Goal: Information Seeking & Learning: Learn about a topic

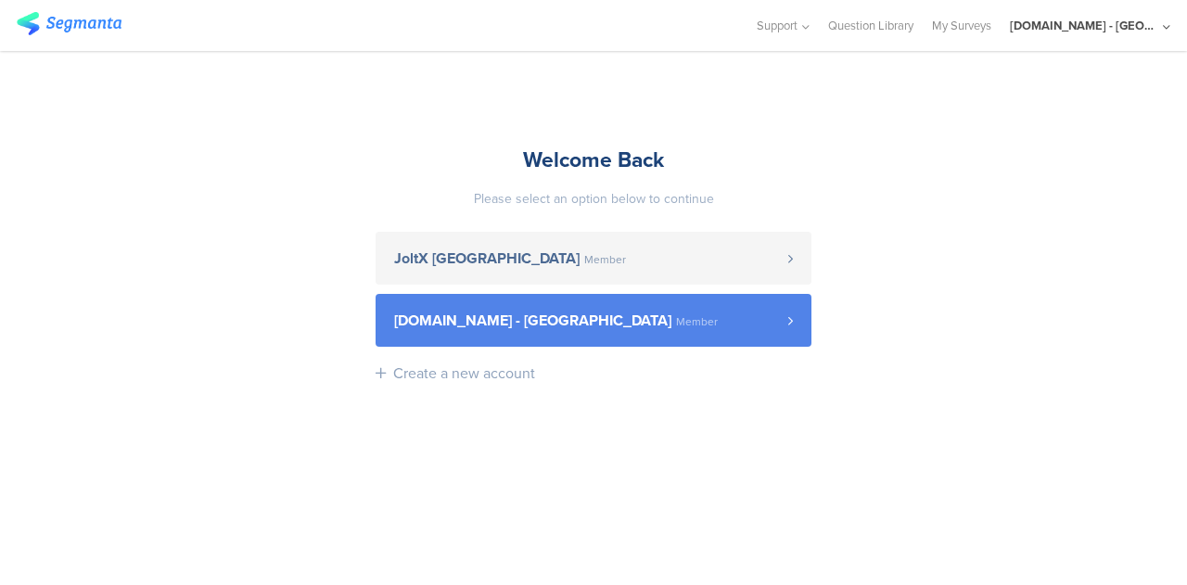
click at [699, 311] on link "[DOMAIN_NAME] - [GEOGRAPHIC_DATA] Member" at bounding box center [594, 320] width 436 height 53
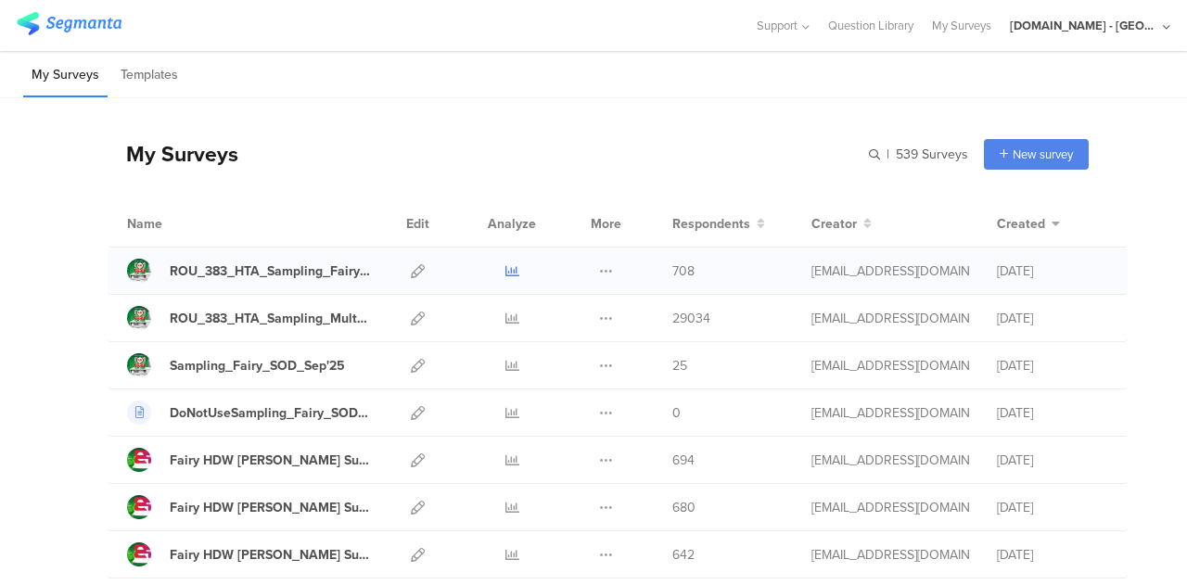
click at [505, 266] on icon at bounding box center [512, 271] width 14 height 14
click at [505, 318] on icon at bounding box center [512, 319] width 14 height 14
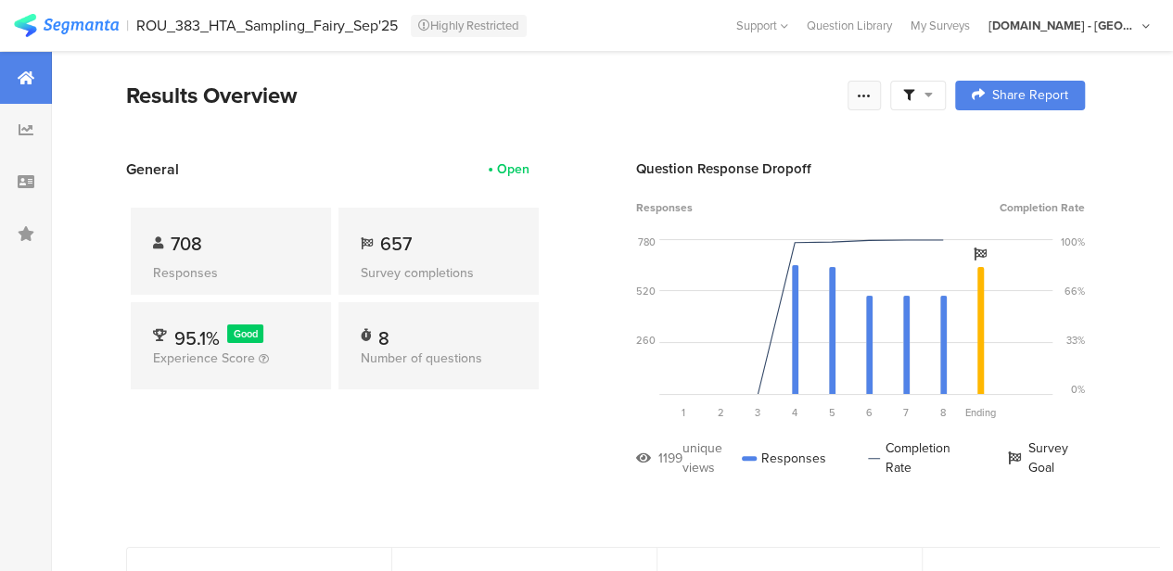
click at [872, 95] on icon at bounding box center [864, 95] width 15 height 15
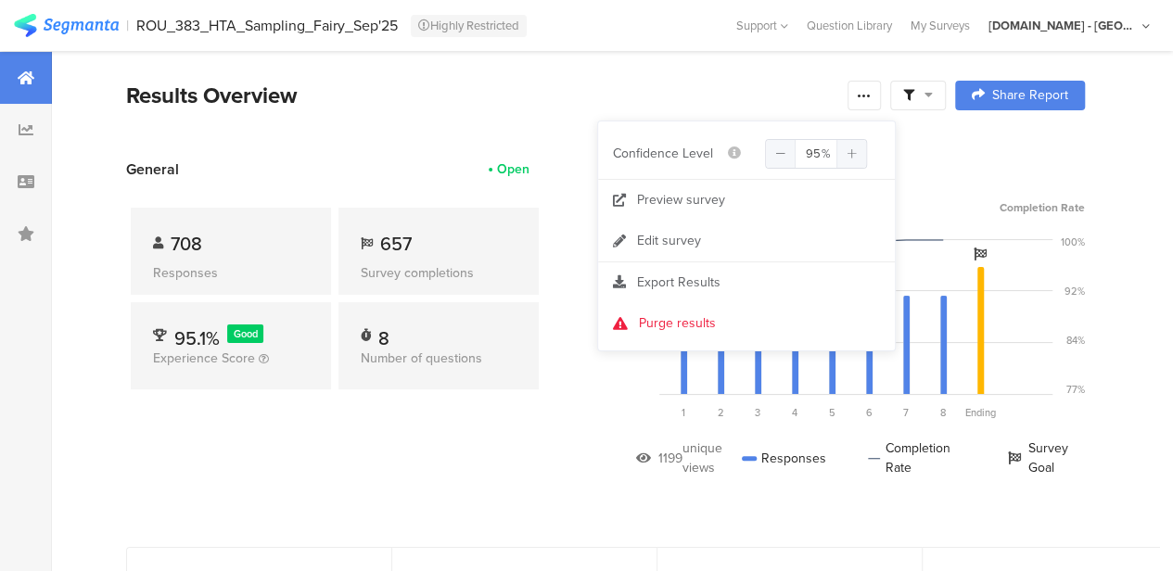
click at [750, 97] on div "Results Overview" at bounding box center [482, 95] width 712 height 33
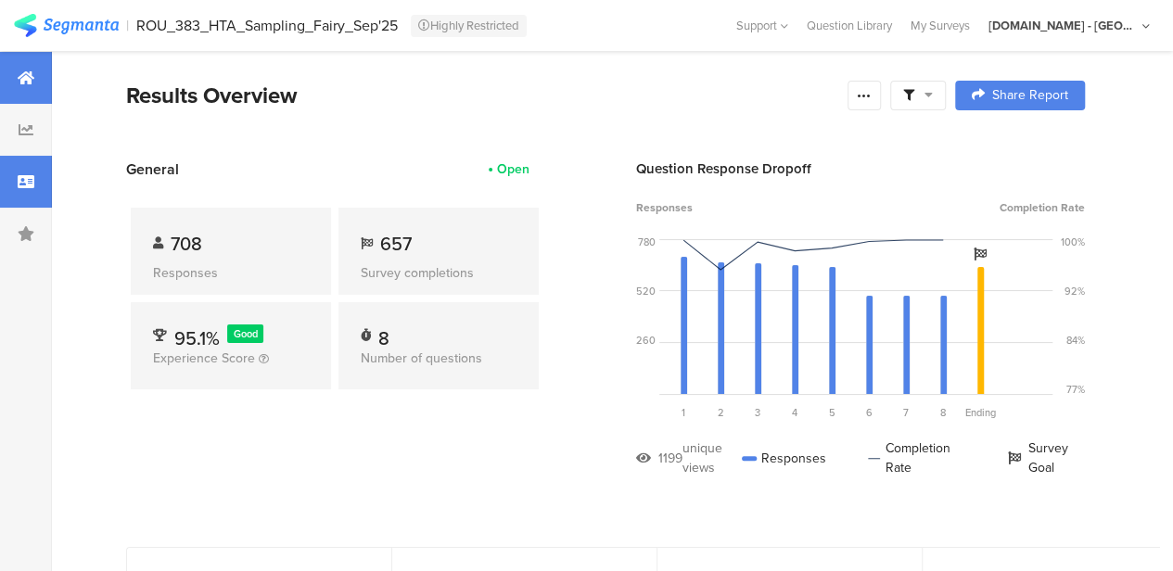
click at [21, 181] on icon at bounding box center [26, 181] width 17 height 15
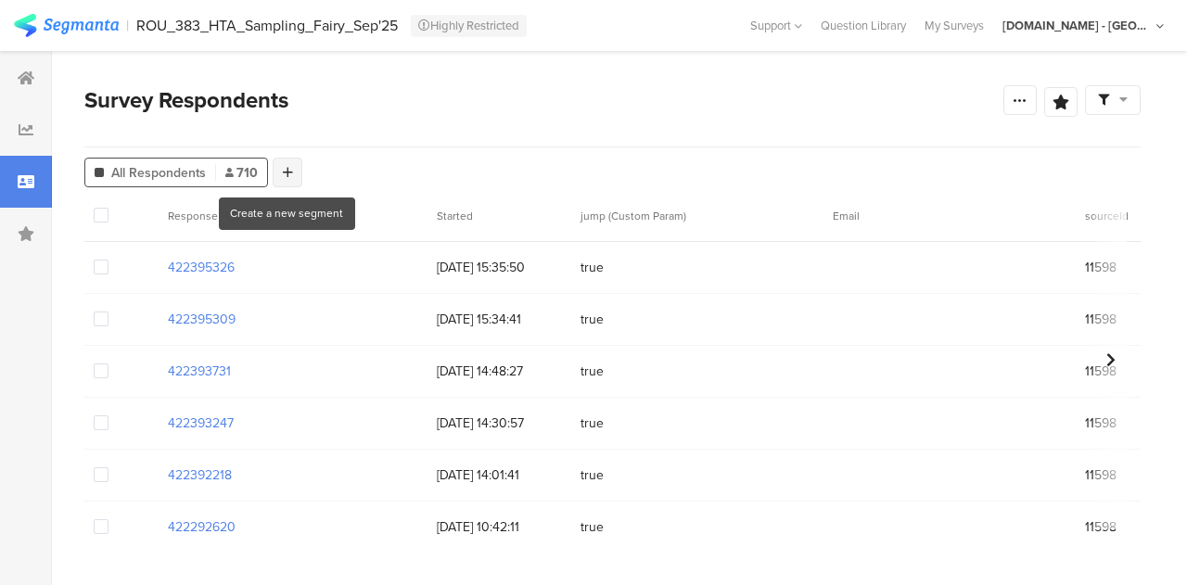
click at [287, 175] on icon at bounding box center [288, 172] width 10 height 13
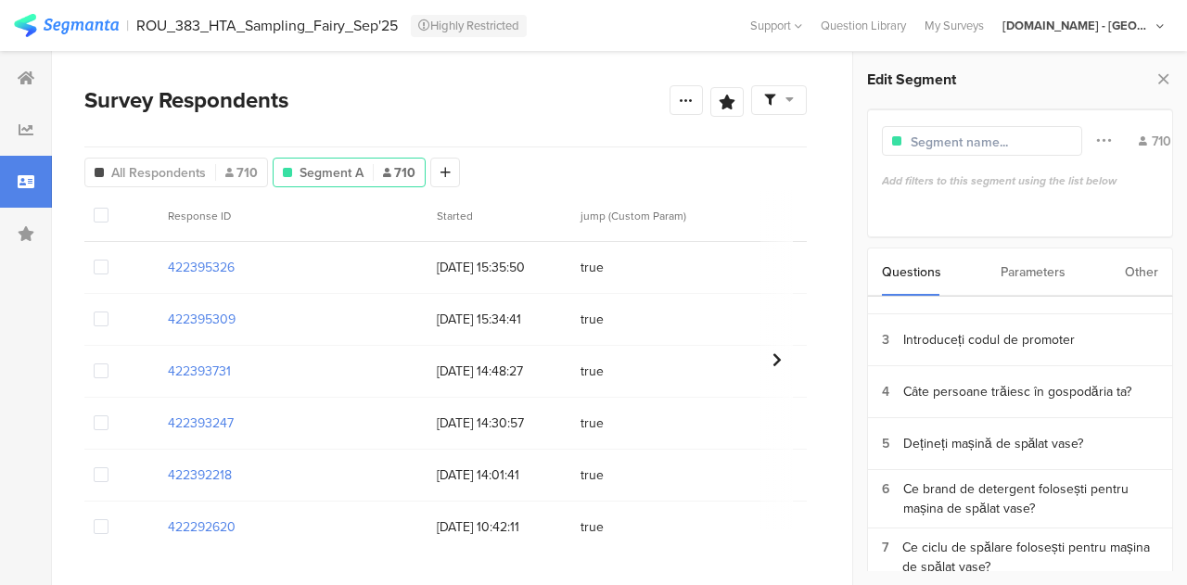
scroll to position [87, 0]
click at [1009, 444] on div "Dețineți mașină de spălat vase?" at bounding box center [993, 442] width 180 height 19
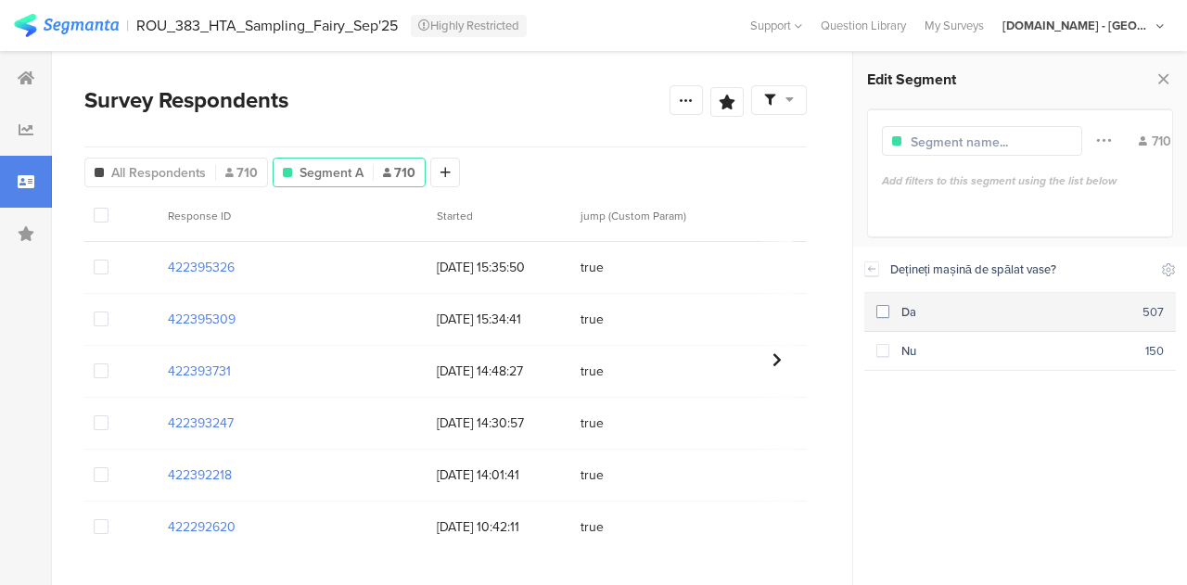
click at [884, 317] on span at bounding box center [882, 311] width 13 height 13
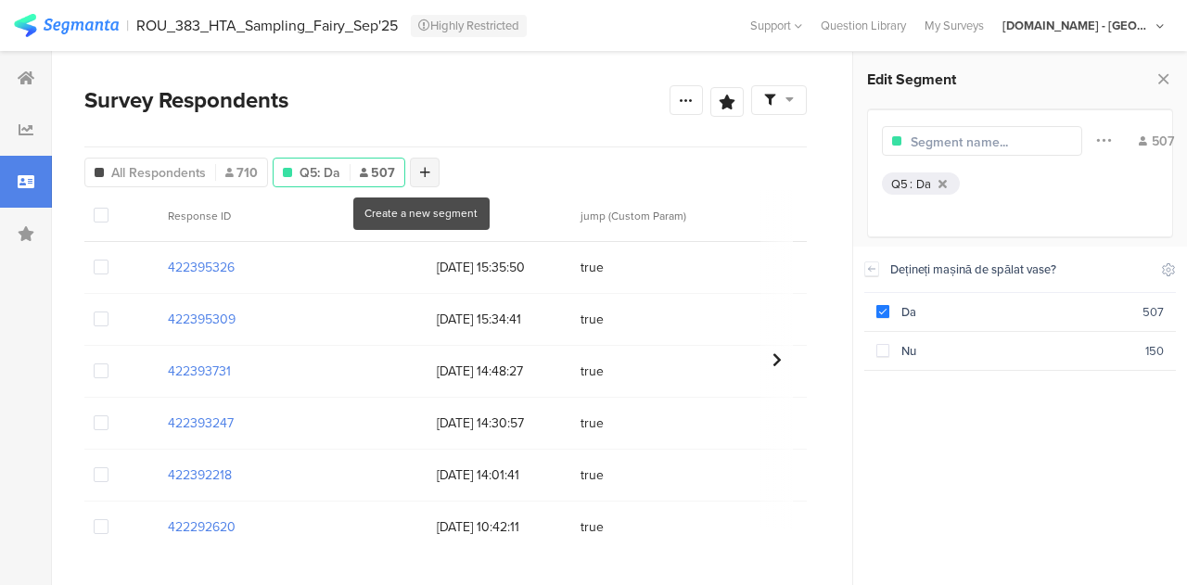
click at [423, 173] on icon at bounding box center [425, 172] width 10 height 13
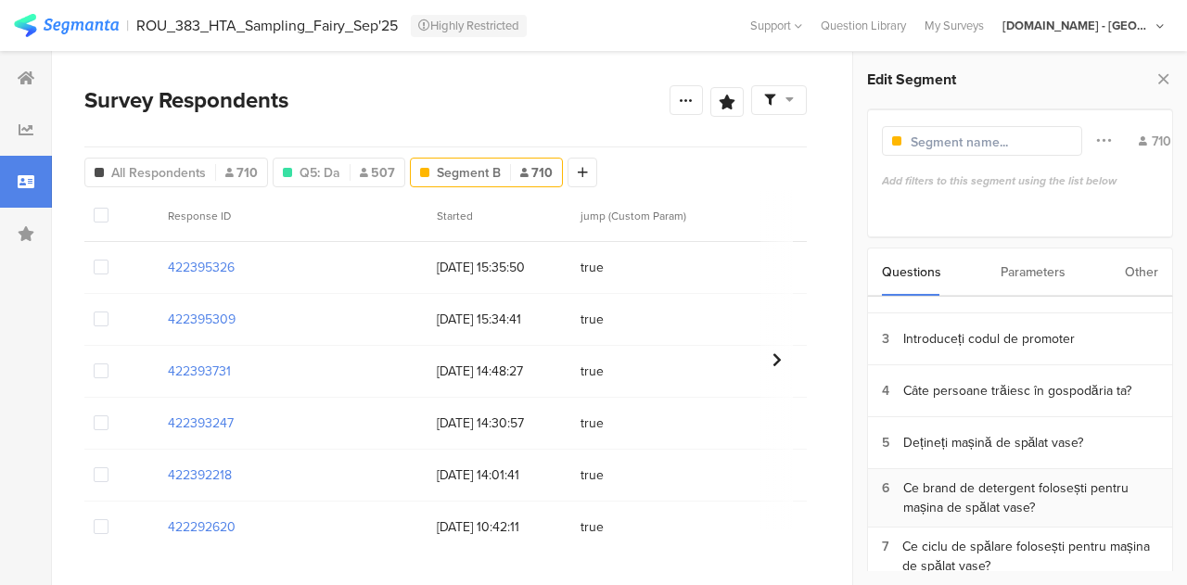
scroll to position [228, 0]
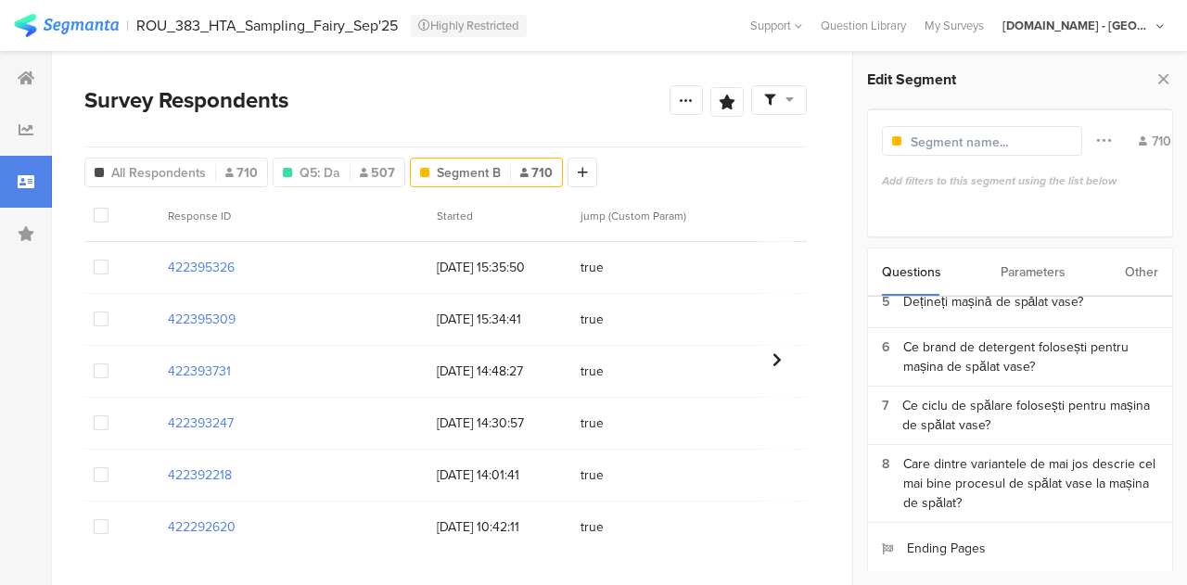
click at [1139, 262] on div "Other" at bounding box center [1141, 271] width 33 height 47
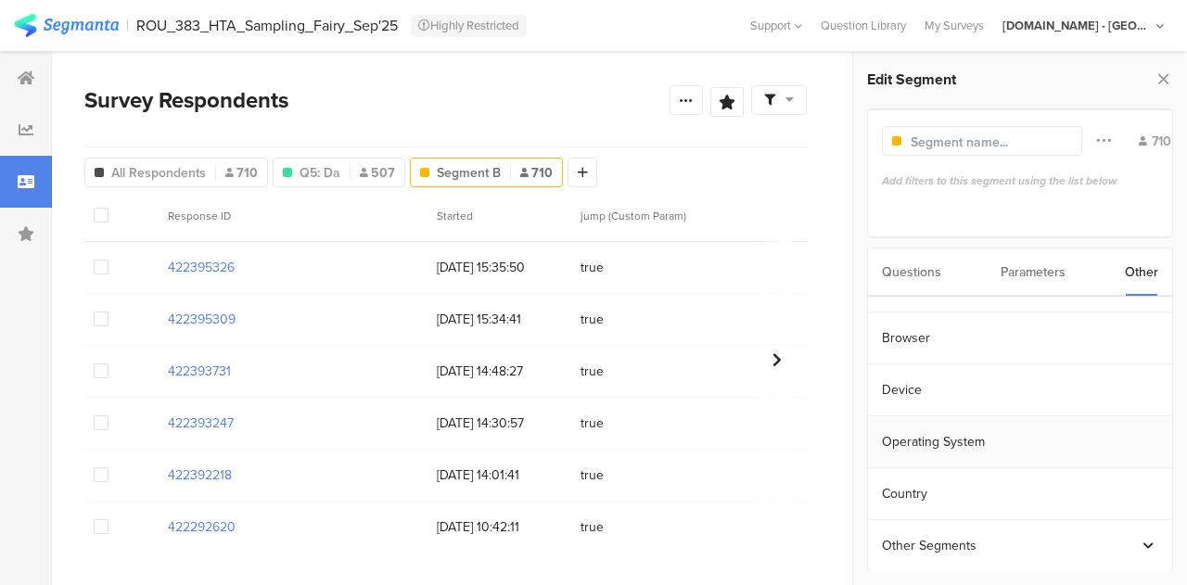
scroll to position [0, 0]
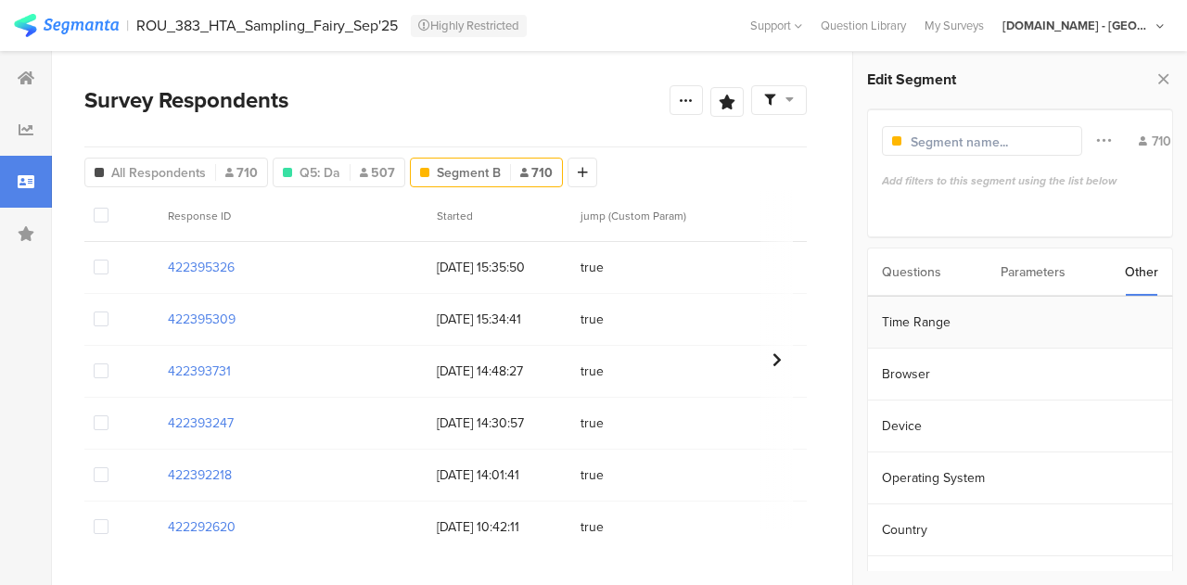
click at [950, 322] on section "Time Range" at bounding box center [1020, 323] width 304 height 52
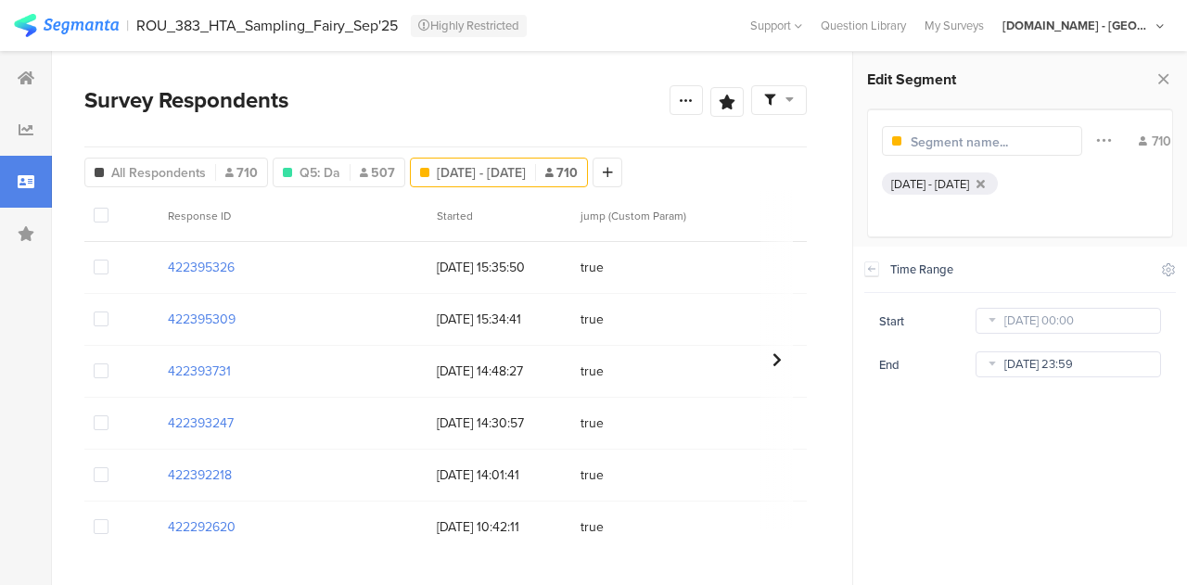
click at [1024, 363] on input "Oct 06 2025 23:59" at bounding box center [1067, 364] width 185 height 26
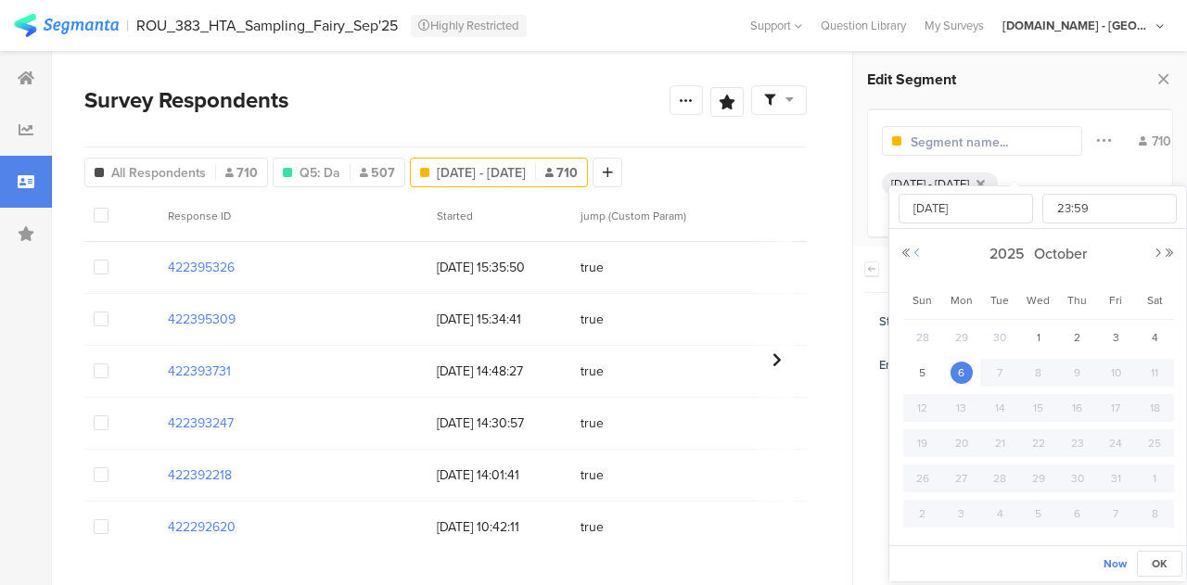
click at [918, 253] on button "Previous Month" at bounding box center [916, 253] width 11 height 11
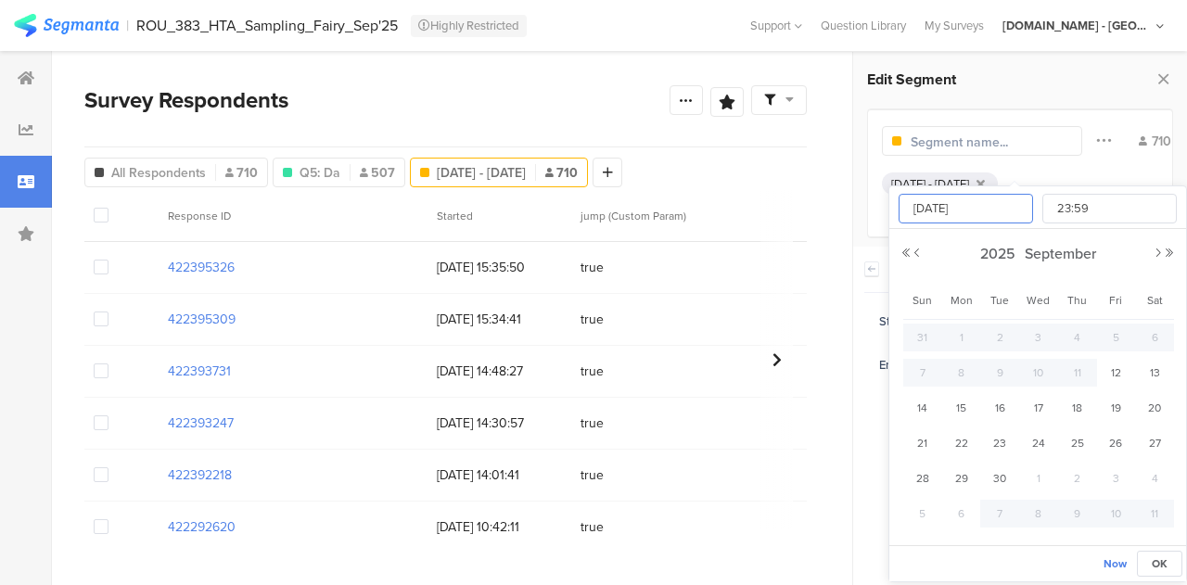
click at [944, 213] on input "Oct 06 2025" at bounding box center [965, 209] width 134 height 30
click at [1122, 371] on span "12" at bounding box center [1115, 373] width 22 height 22
type input "Sep 12 2025 23:59"
type input "Sep 12 2025"
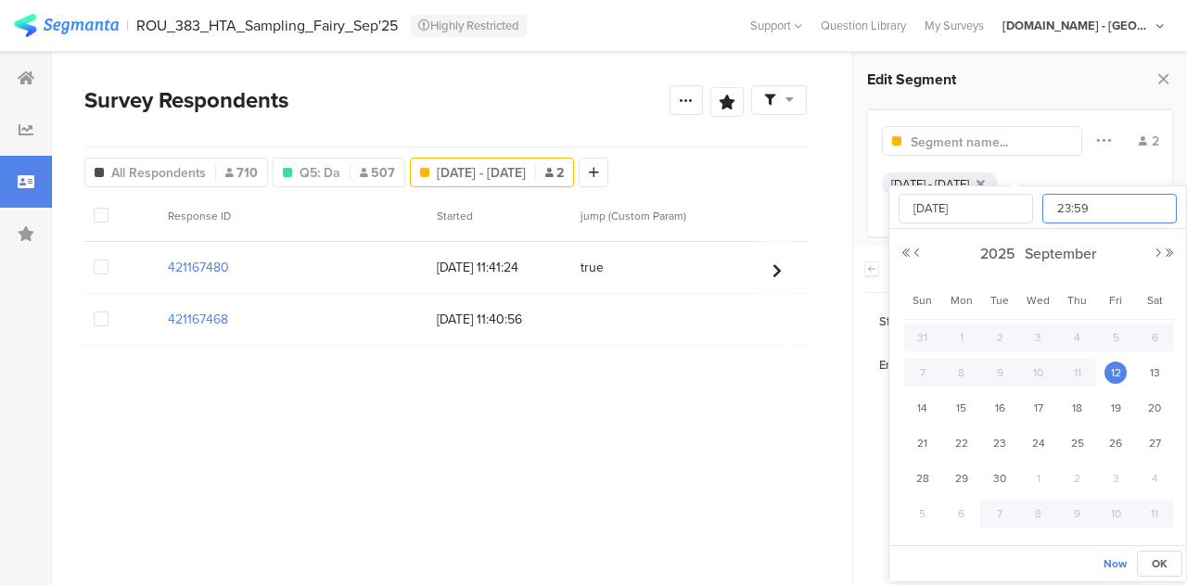
click at [1092, 207] on input "23:59" at bounding box center [1109, 209] width 134 height 30
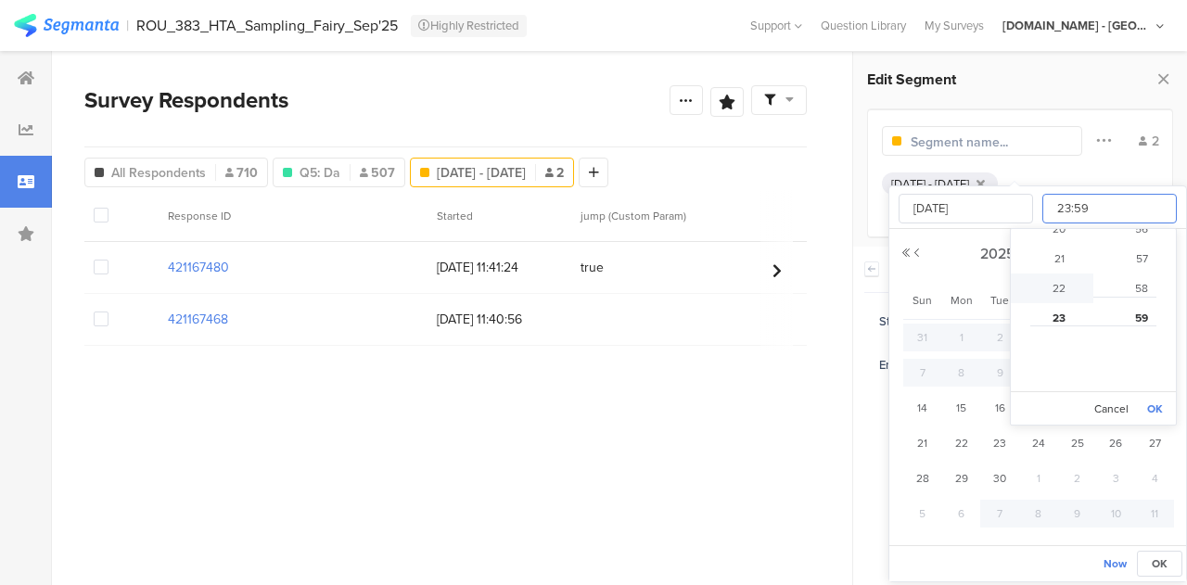
type input "Sep 12 2025 19:59"
type input "19:59"
type input "Sep 12 2025 16:59"
type input "16:59"
type input "Sep 12 2025 12:59"
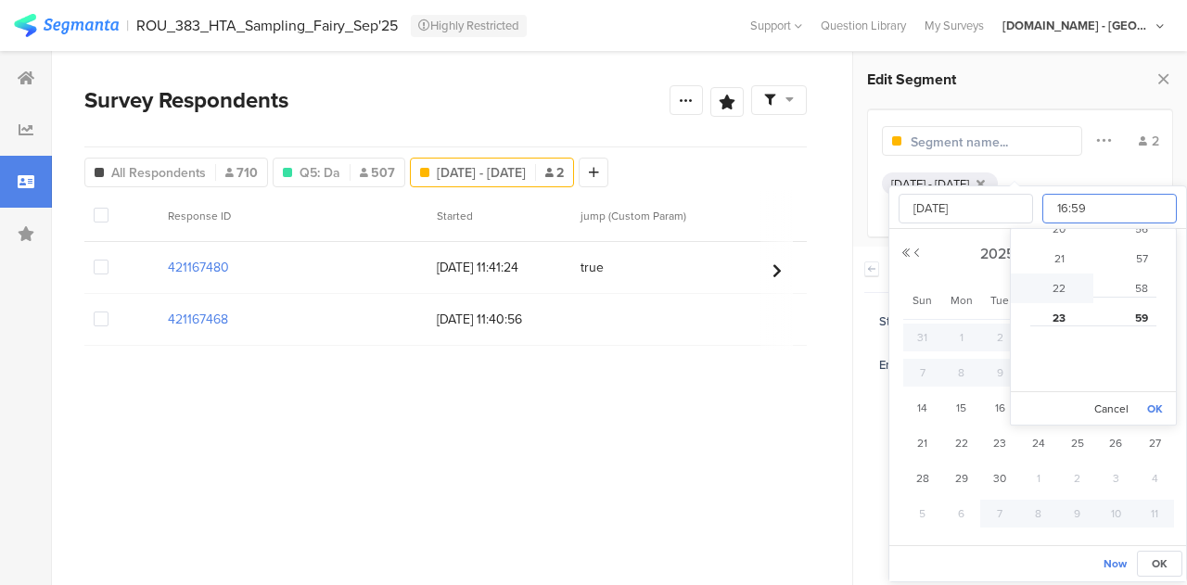
type input "12:59"
type input "Sep 12 2025 10:59"
type input "10:59"
type input "Sep 12 2025 07:59"
type input "07:59"
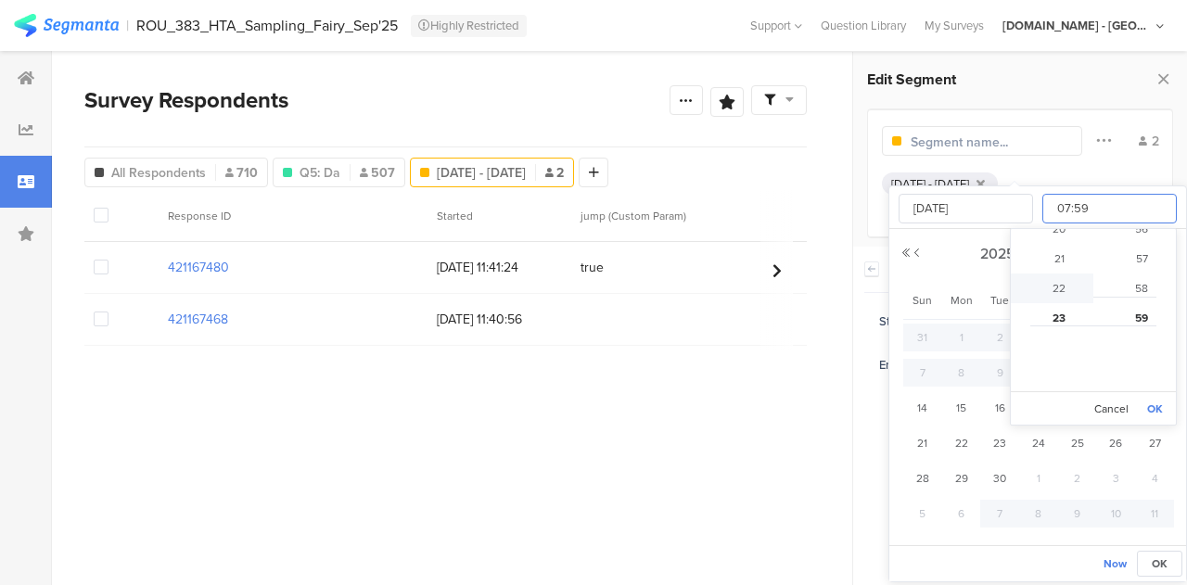
type input "Sep 12 2025 04:59"
type input "04:59"
type input "Sep 12 2025 01:59"
type input "01:59"
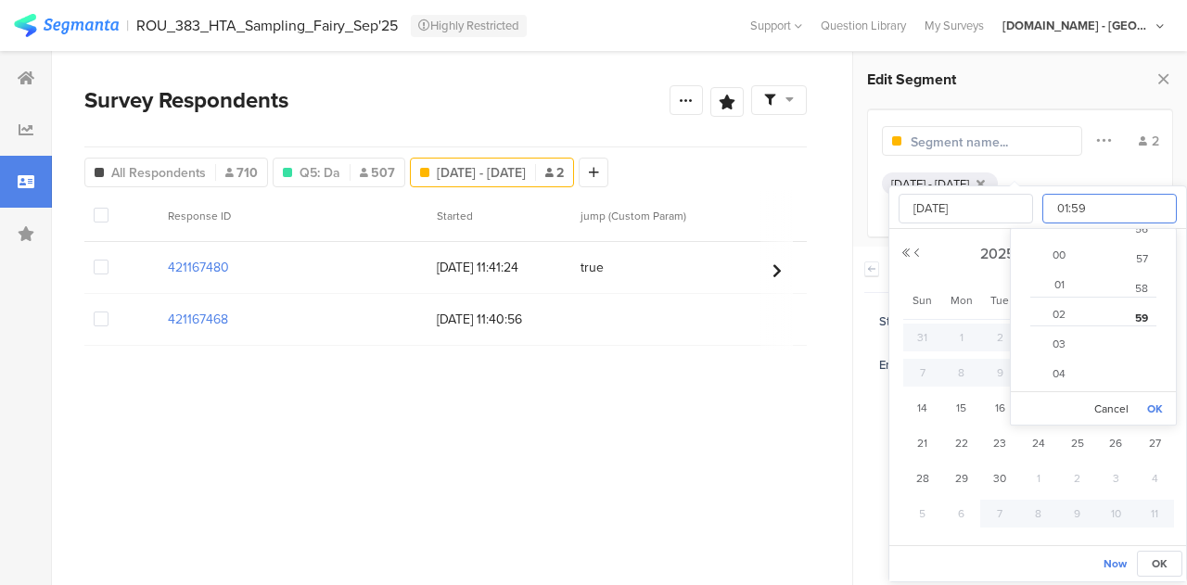
type input "Sep 12 2025 00:59"
type input "00:59"
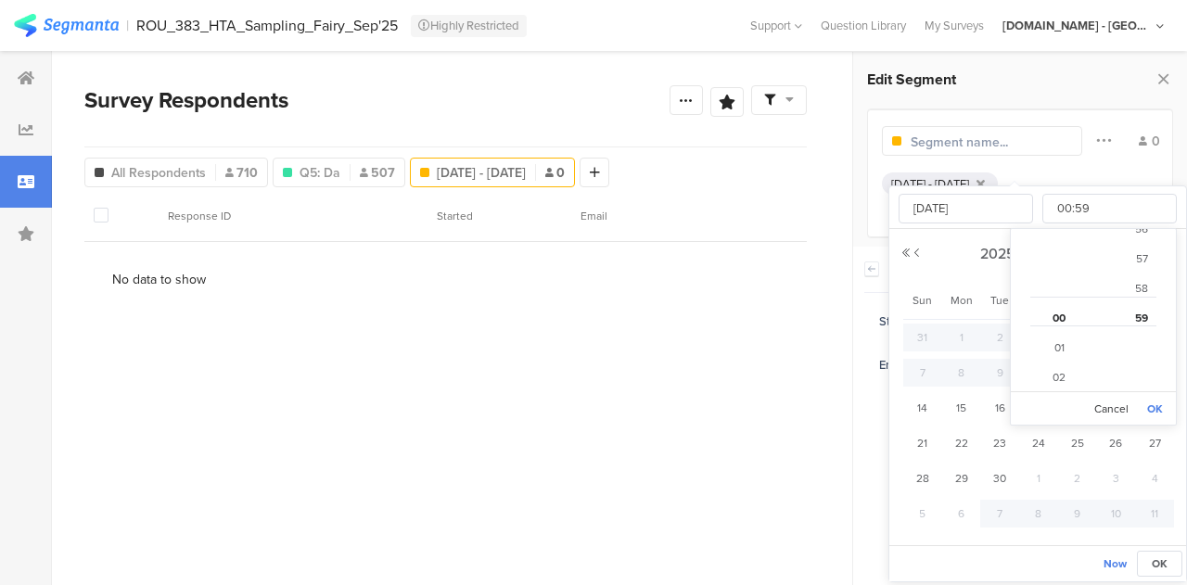
click at [1135, 315] on li "59" at bounding box center [1141, 318] width 96 height 30
type input "Sep 12 2025 00:58"
type input "00:58"
type input "Sep 12 2025 00:55"
type input "00:55"
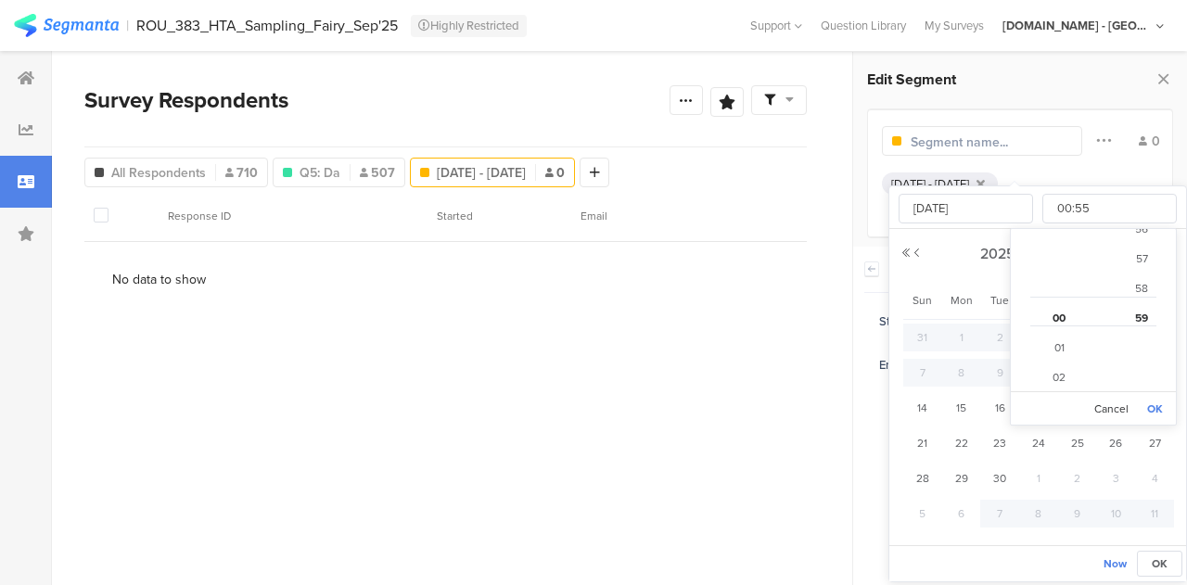
type input "Sep 12 2025 00:52"
type input "00:52"
type input "Sep 12 2025 00:48"
type input "00:48"
type input "Sep 12 2025 00:43"
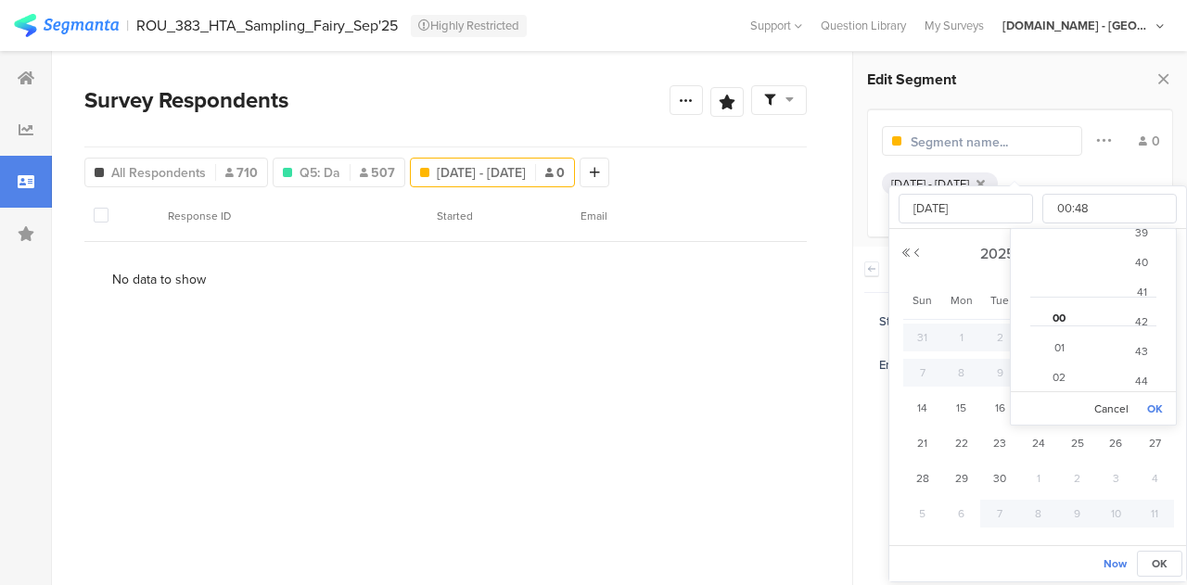
type input "00:43"
type input "Sep 12 2025 00:40"
type input "00:40"
type input "Sep 12 2025 00:38"
type input "00:38"
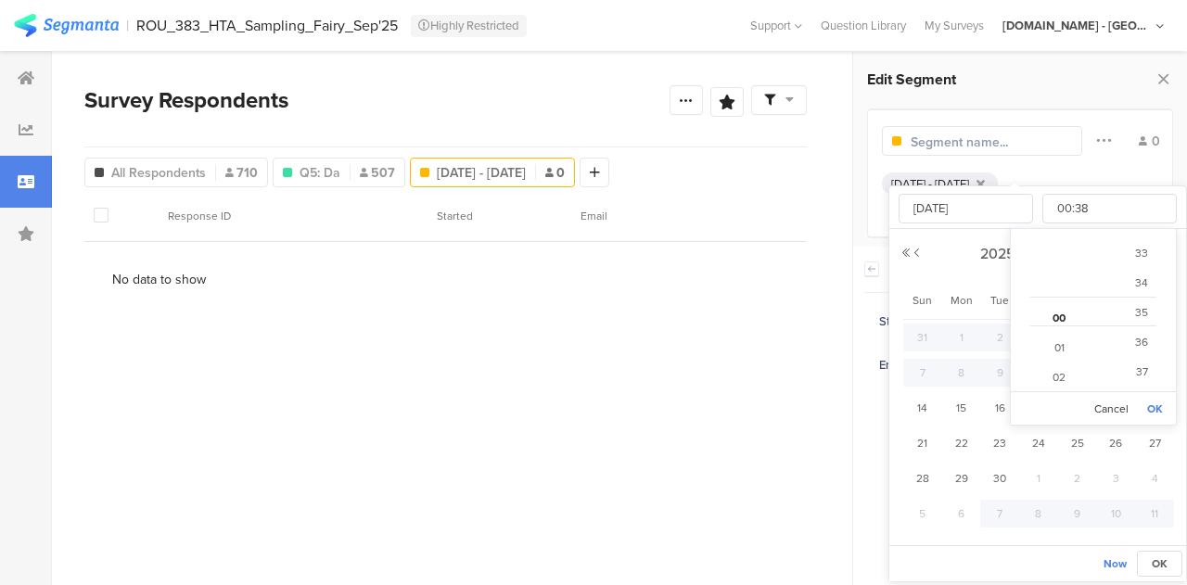
type input "Sep 12 2025 00:35"
type input "00:35"
type input "Sep 12 2025 00:33"
type input "00:33"
type input "Sep 12 2025 00:31"
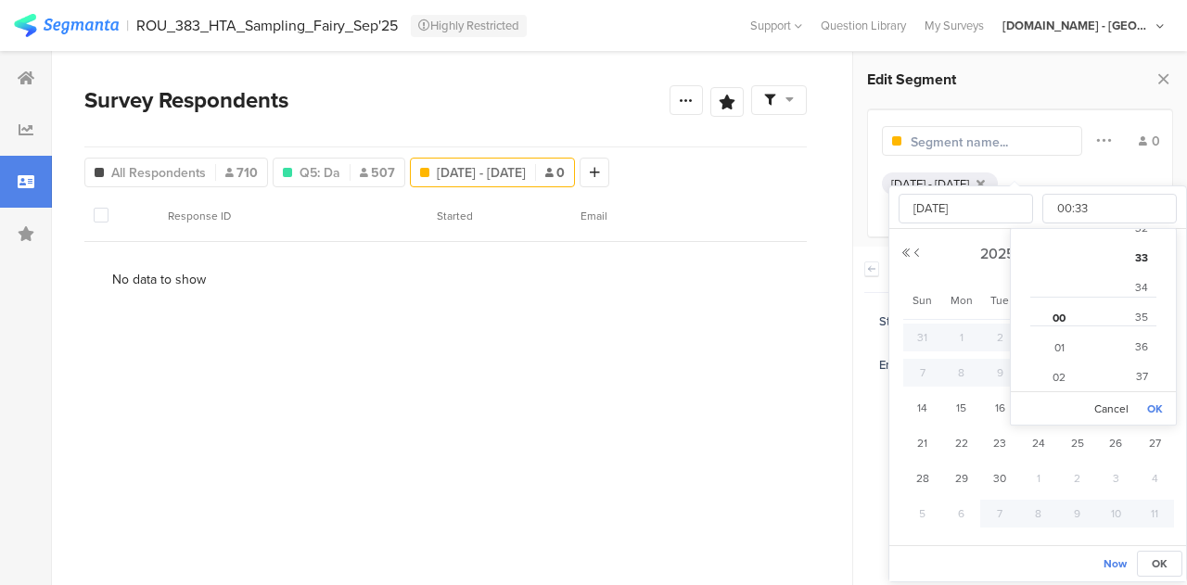
type input "00:31"
type input "Sep 12 2025 00:30"
type input "00:30"
type input "Sep 12 2025 00:28"
type input "00:28"
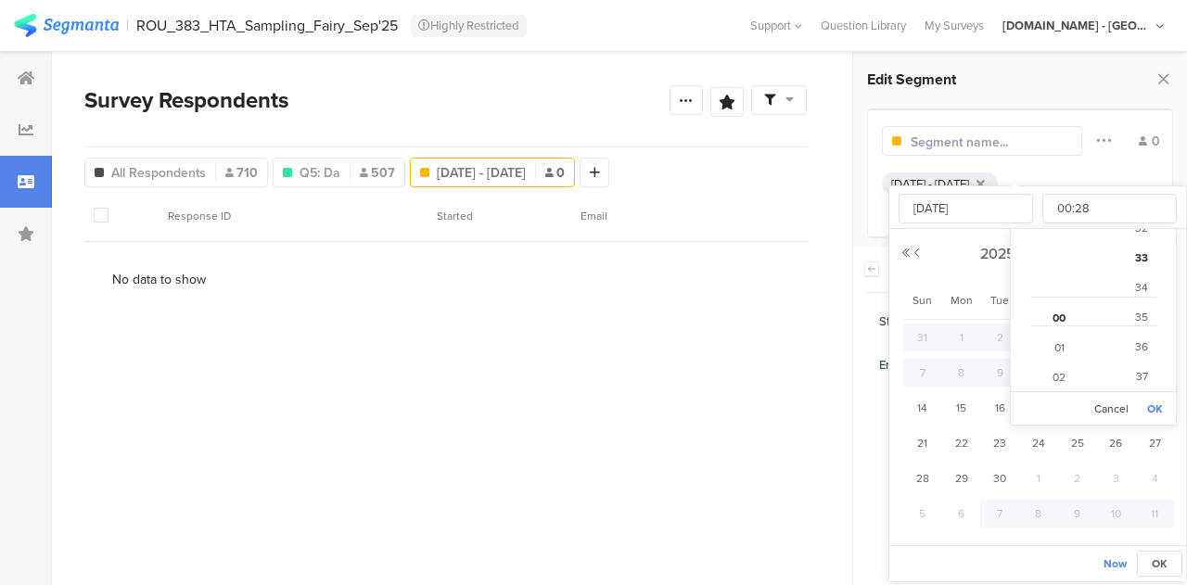
type input "Sep 12 2025 00:27"
type input "00:27"
type input "Sep 12 2025 00:26"
type input "00:26"
type input "Sep 12 2025 00:25"
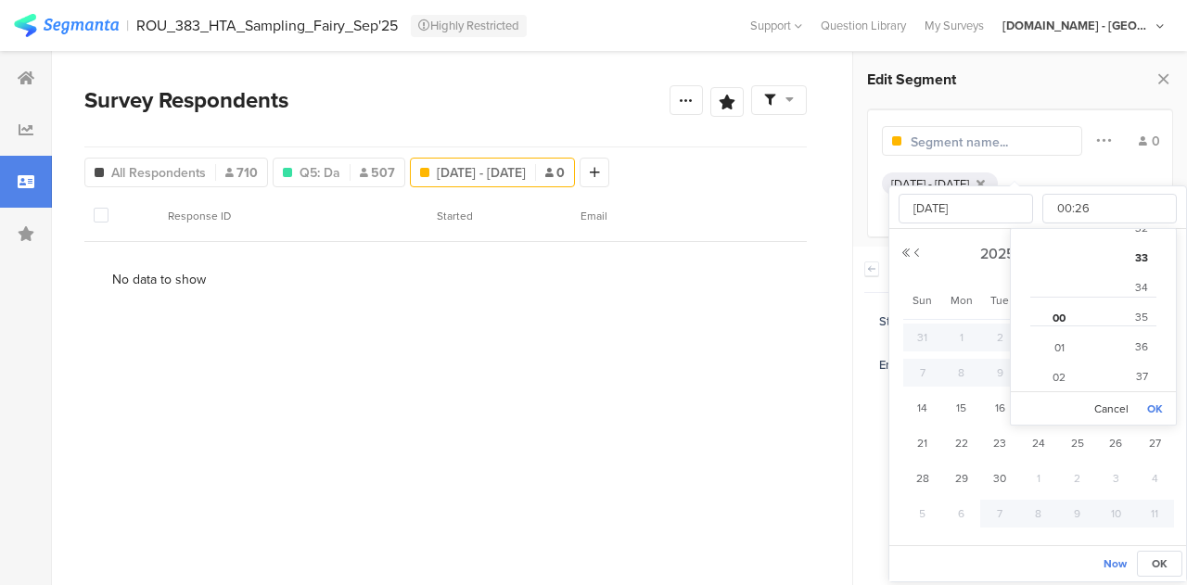
type input "00:25"
type input "Sep 12 2025 00:24"
type input "00:24"
type input "Sep 12 2025 00:23"
type input "00:23"
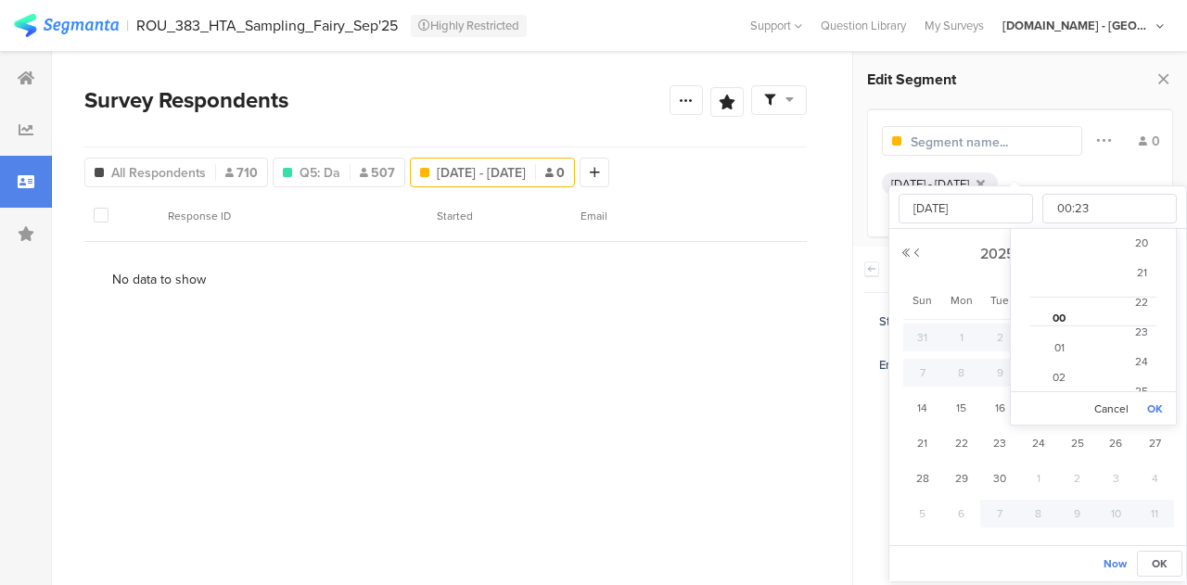
type input "Sep 12 2025 00:22"
type input "00:22"
type input "Sep 12 2025 00:21"
type input "00:21"
type input "Sep 12 2025 00:20"
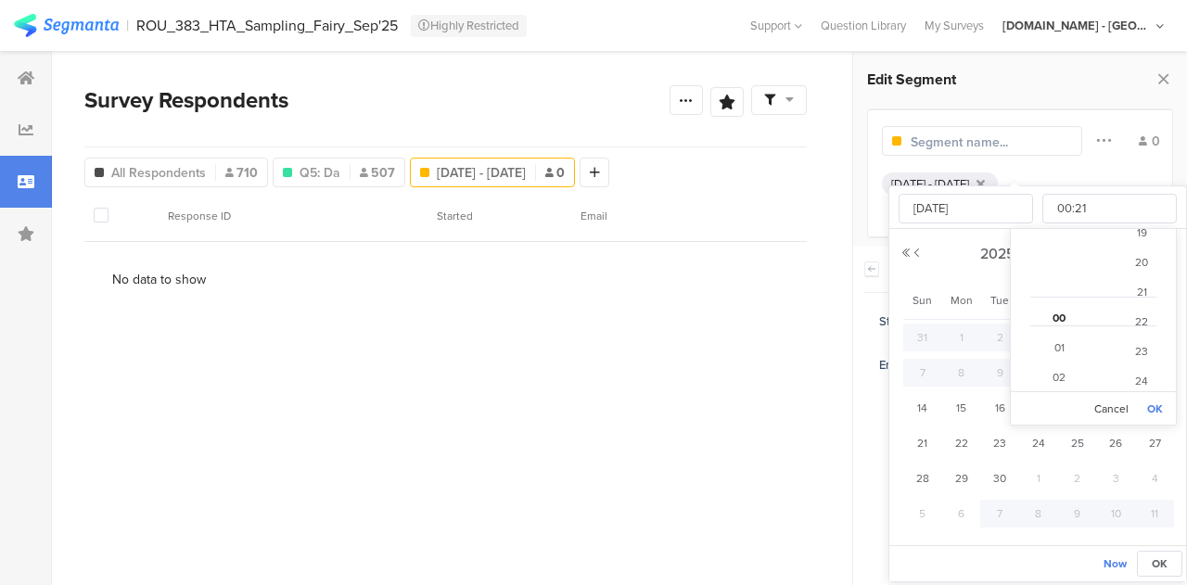
type input "00:20"
type input "Sep 12 2025 00:19"
type input "00:19"
type input "Sep 12 2025 00:18"
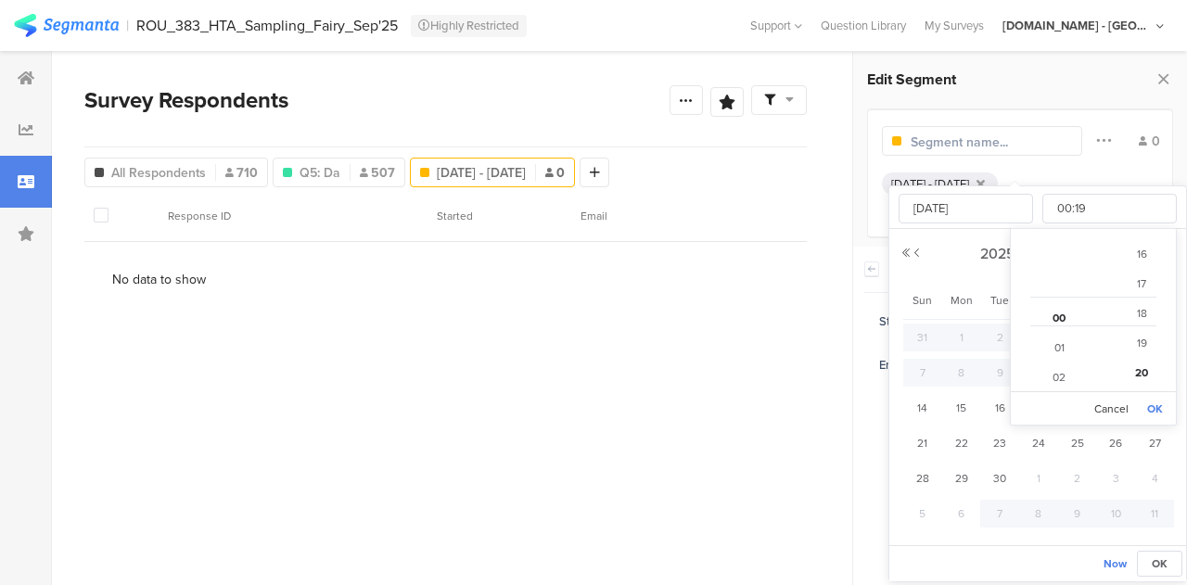
type input "00:18"
type input "Sep 12 2025 00:17"
type input "00:17"
type input "Sep 12 2025 00:16"
type input "00:16"
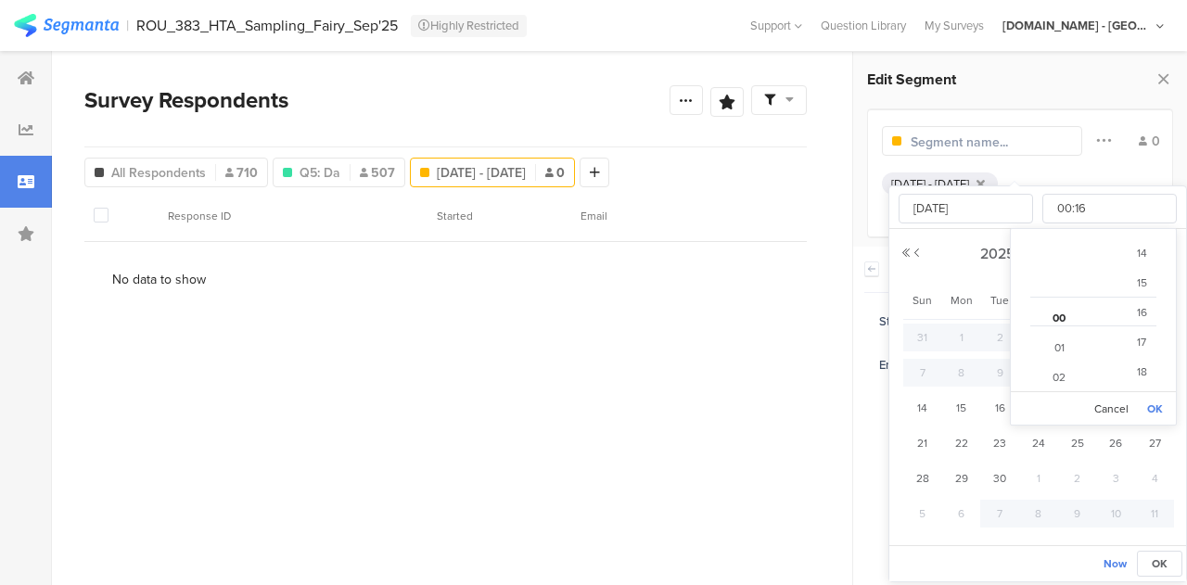
type input "Sep 12 2025 00:08"
type input "00:08"
type input "Sep 12 2025 00:00"
type input "00:00"
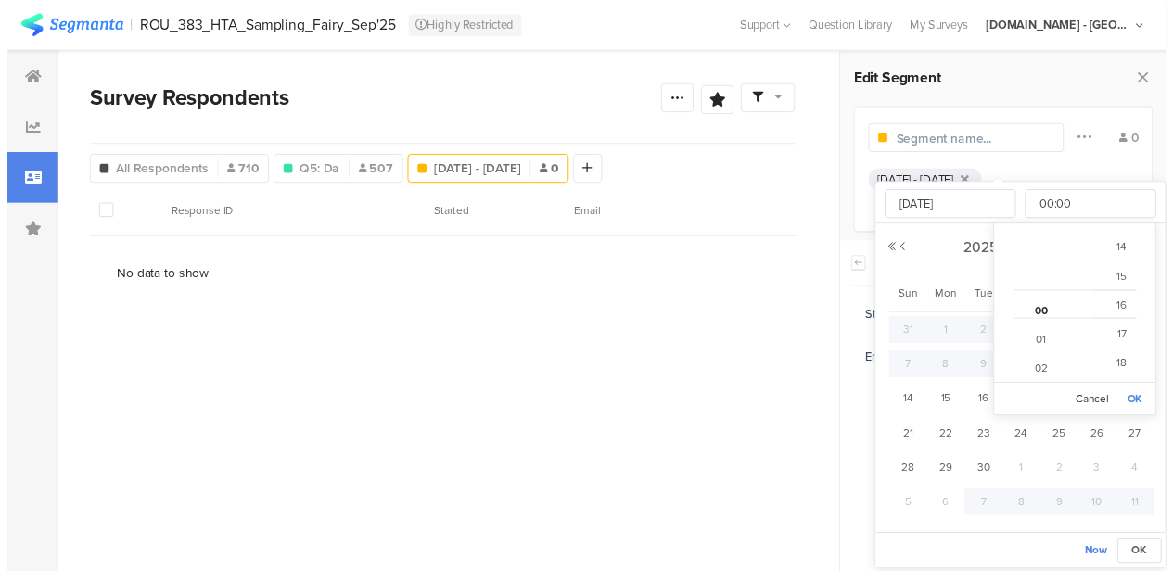
scroll to position [0, 0]
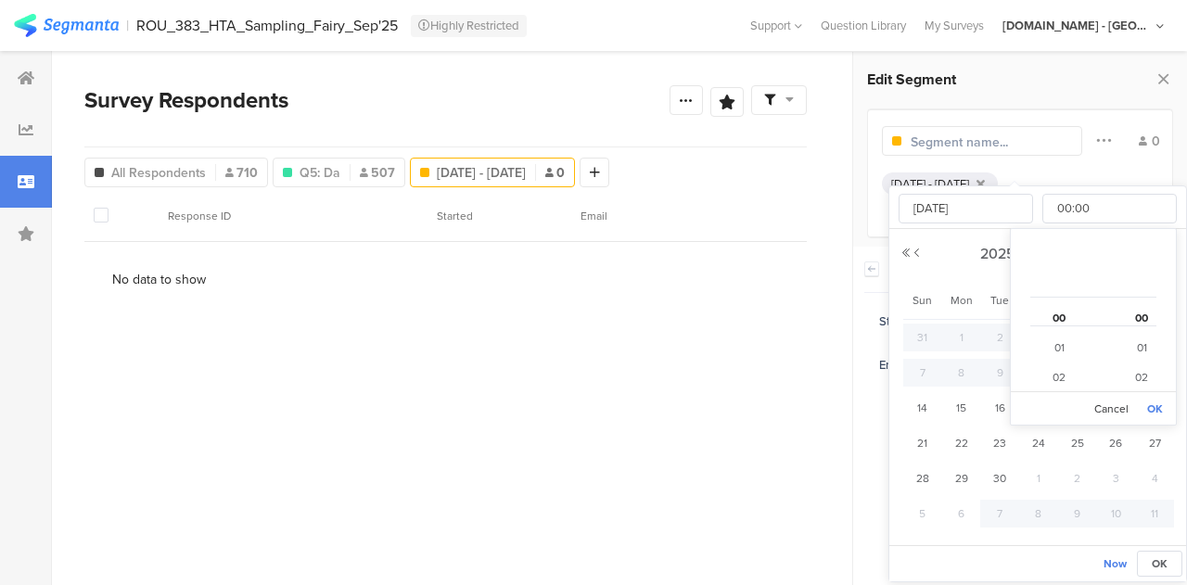
click at [1162, 409] on button "OK" at bounding box center [1154, 409] width 25 height 26
click at [1160, 565] on span "OK" at bounding box center [1160, 563] width 16 height 17
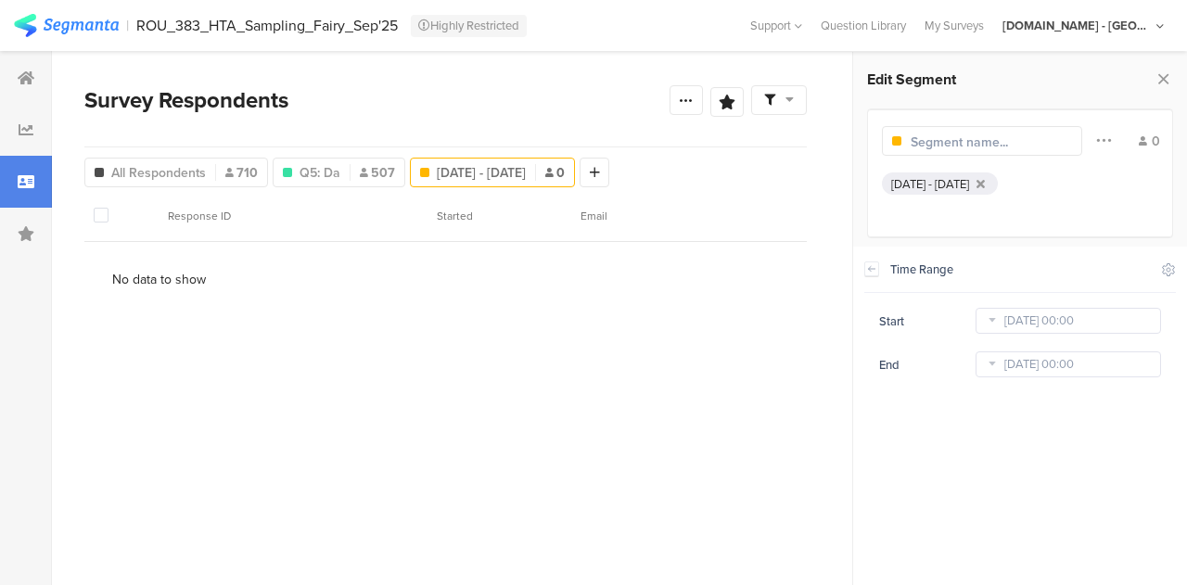
click at [969, 186] on div "Sep 12, 2025 - Sep 12, 2025" at bounding box center [930, 184] width 78 height 18
click at [985, 182] on icon at bounding box center [980, 184] width 8 height 12
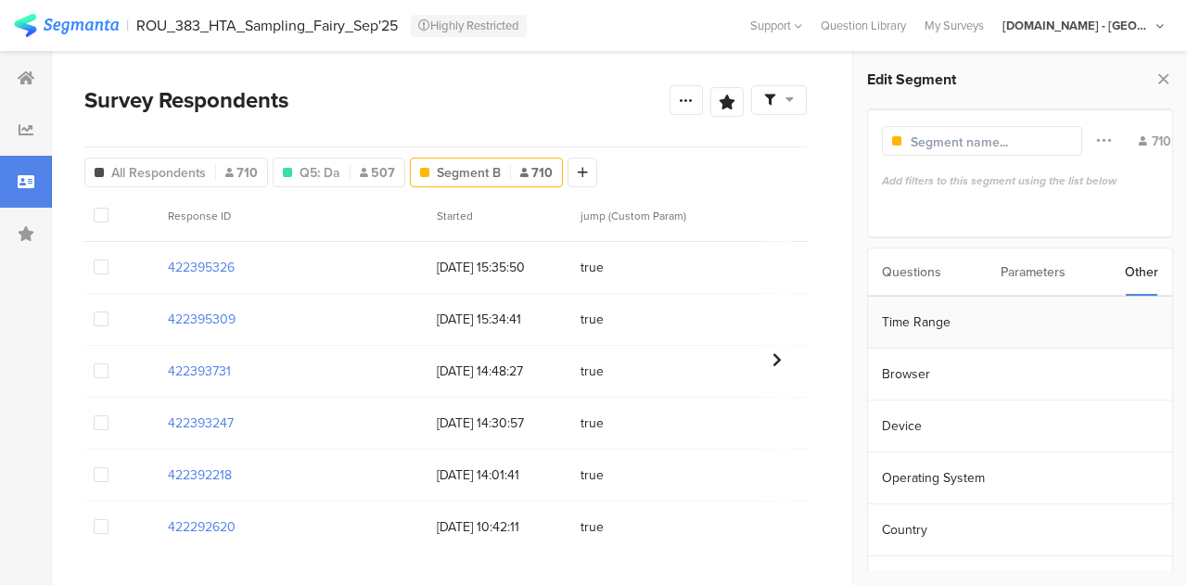
click at [997, 325] on section "Time Range" at bounding box center [1020, 323] width 304 height 52
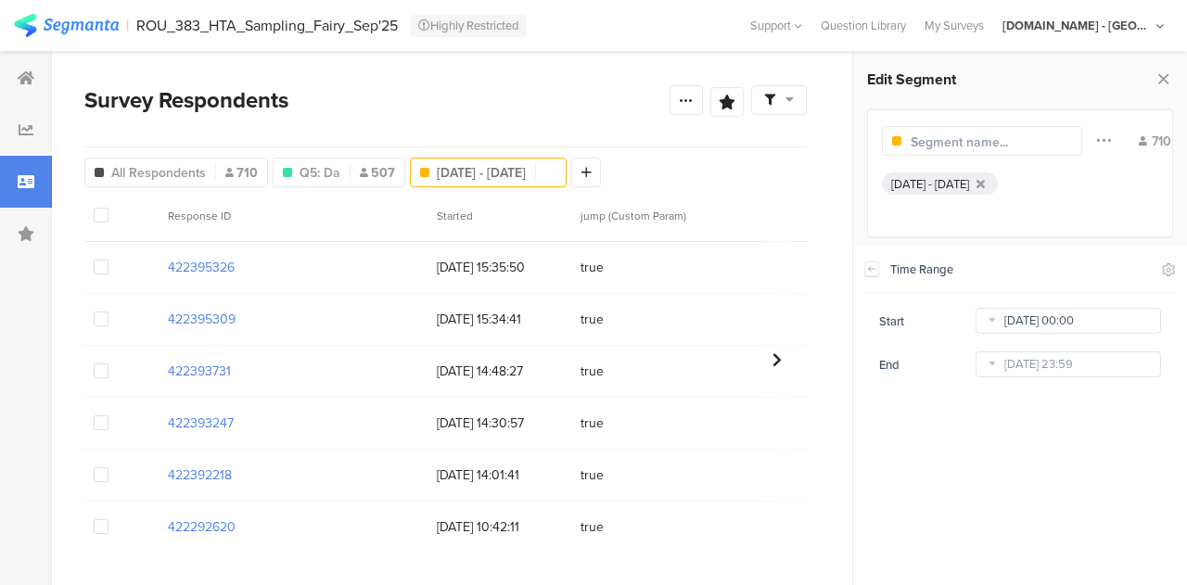
click at [1029, 320] on body "You are using an unsupported version of Internet Explorer. Unsupported browsers…" at bounding box center [593, 292] width 1187 height 585
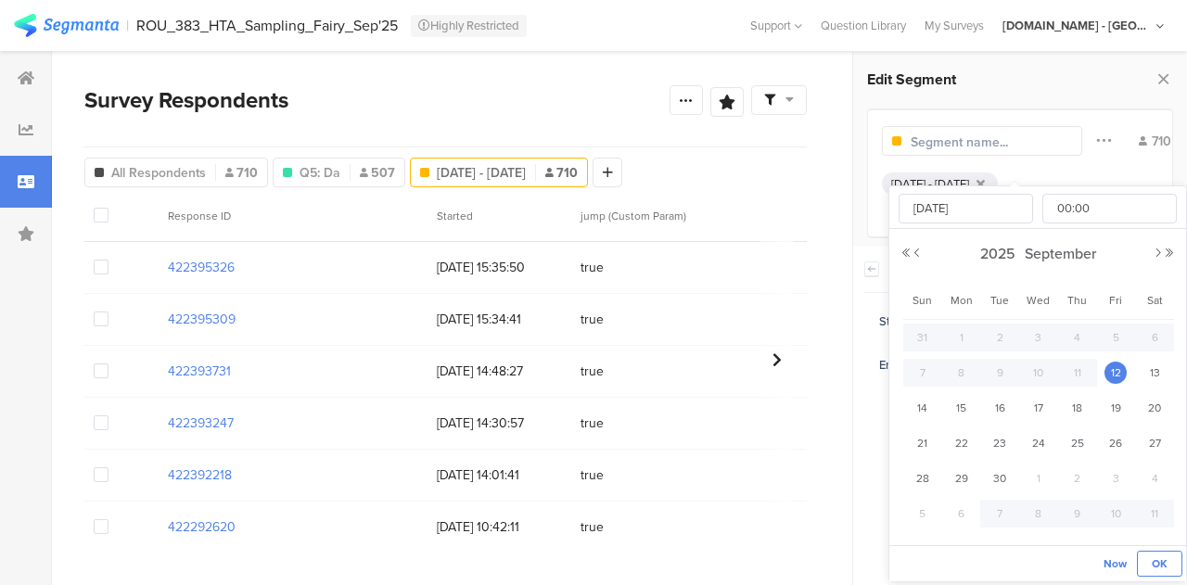
click at [1148, 555] on button "OK" at bounding box center [1159, 564] width 45 height 26
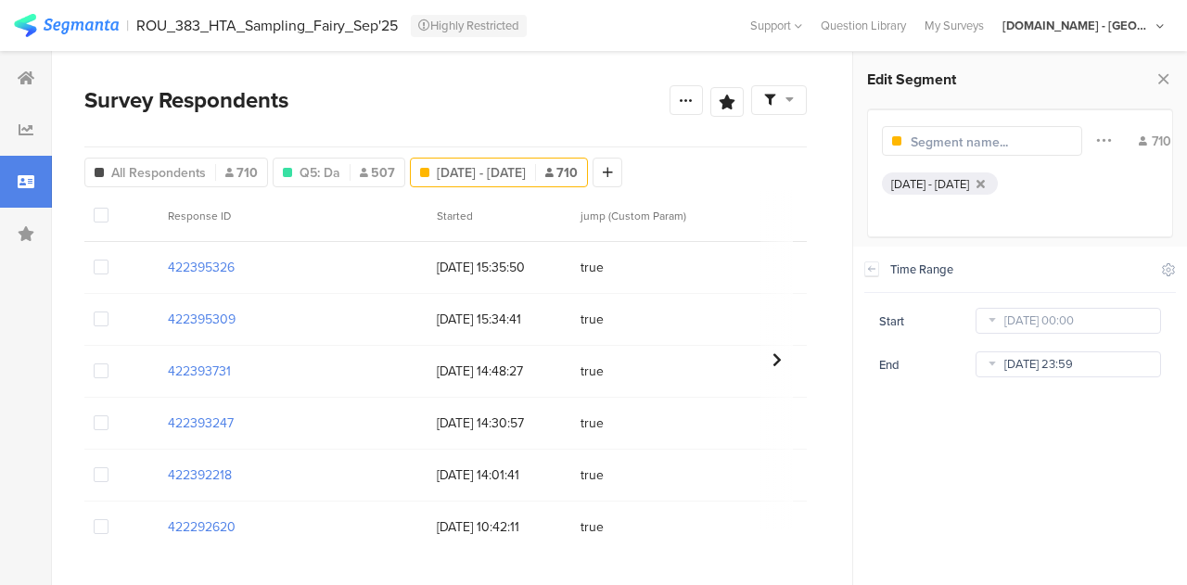
click at [1048, 368] on body "You are using an unsupported version of Internet Explorer. Unsupported browsers…" at bounding box center [593, 292] width 1187 height 585
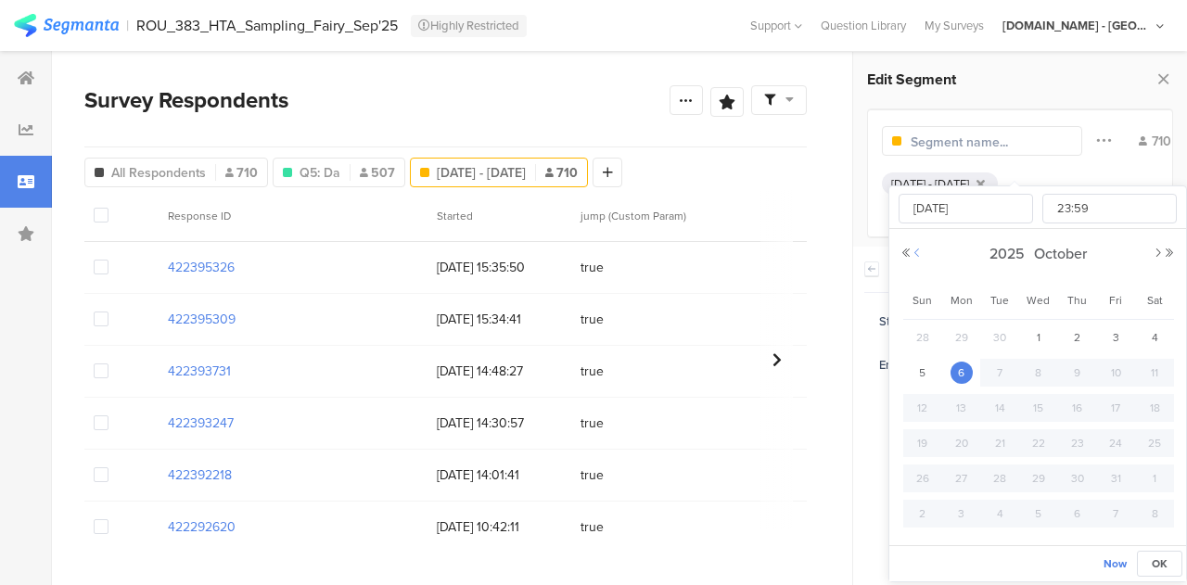
click at [913, 251] on button "Previous Month" at bounding box center [916, 253] width 11 height 11
click at [918, 442] on span "21" at bounding box center [922, 443] width 22 height 22
type input "Sep 21 2025 23:59"
type input "Sep 21 2025"
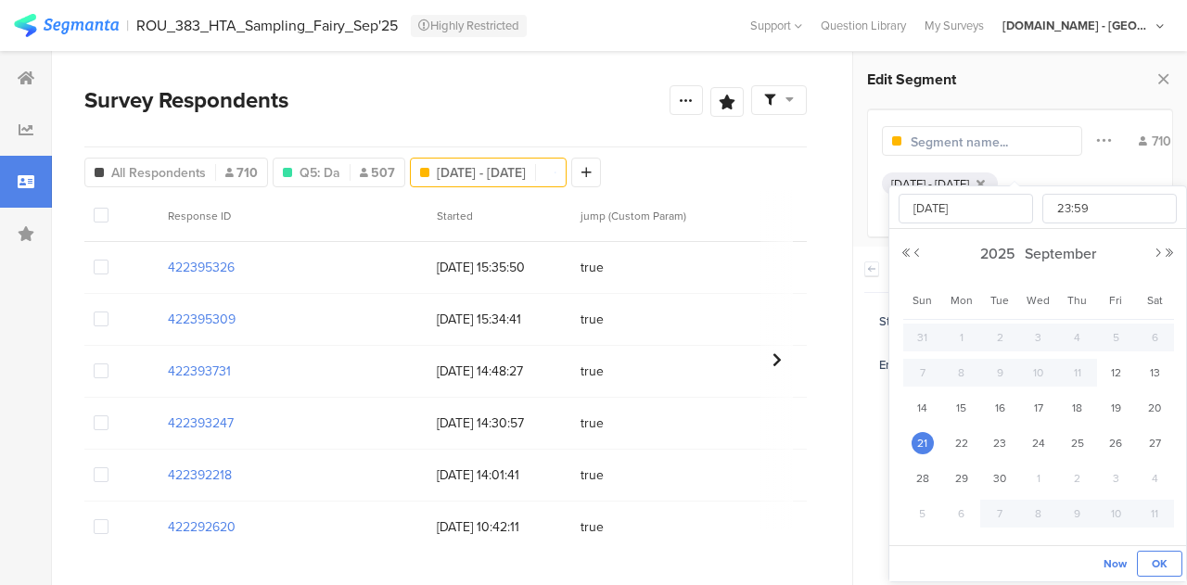
click at [1155, 560] on span "OK" at bounding box center [1160, 563] width 16 height 17
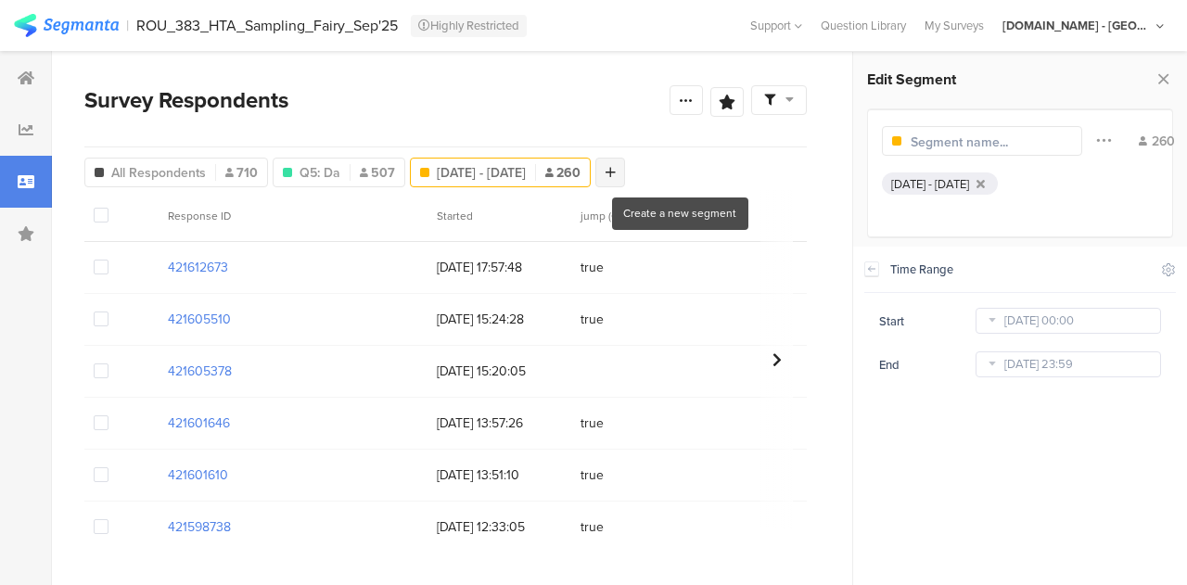
click at [616, 172] on icon at bounding box center [610, 172] width 10 height 13
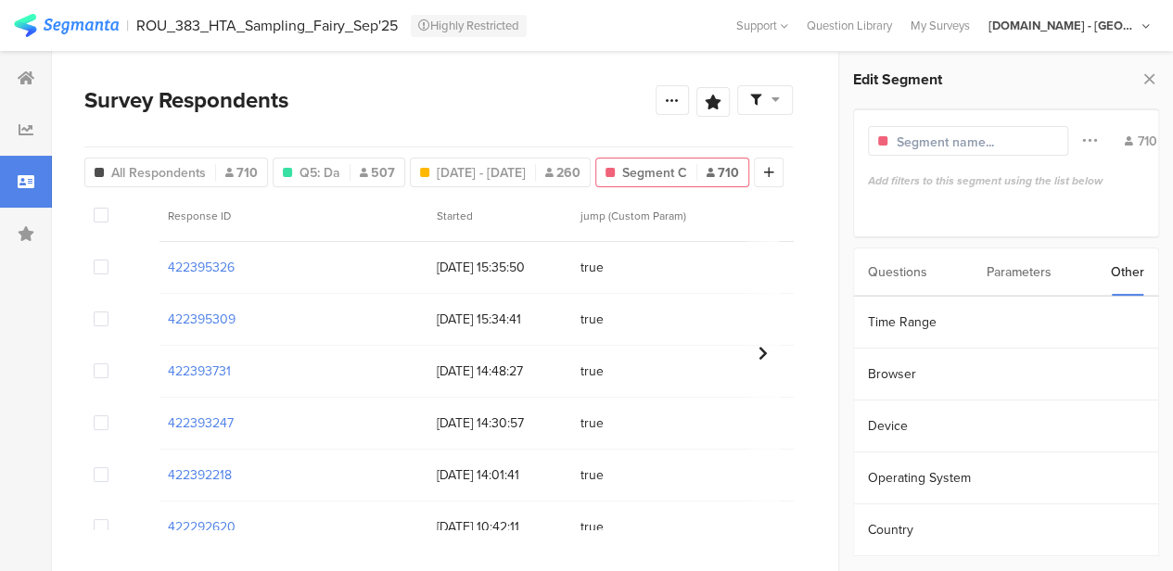
click at [969, 134] on input "text" at bounding box center [977, 142] width 161 height 19
click at [896, 276] on div "Questions" at bounding box center [897, 271] width 59 height 47
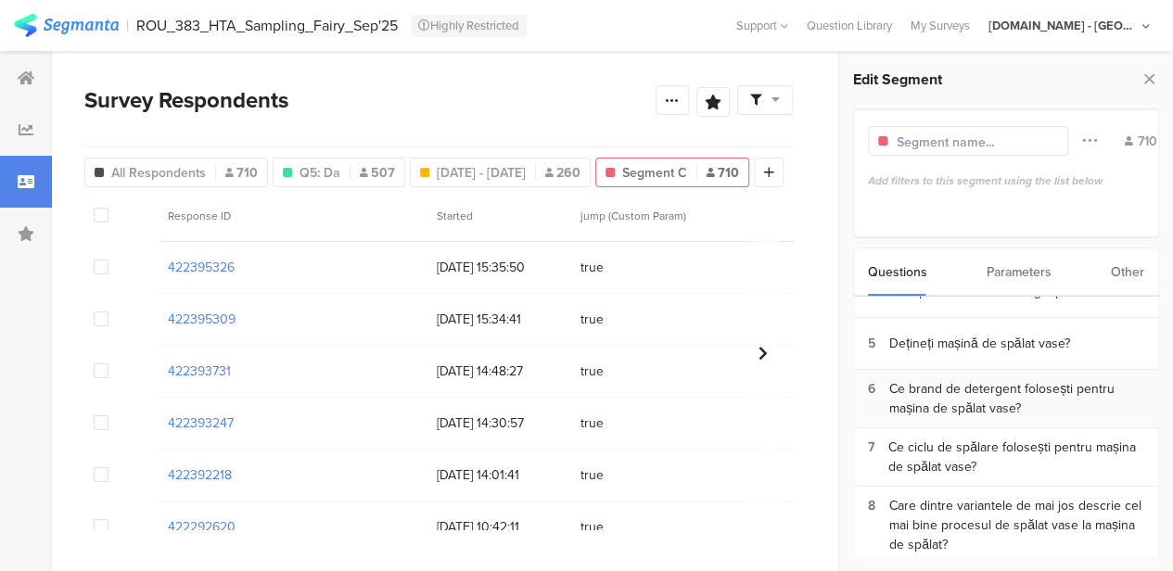
scroll to position [185, 0]
click at [936, 351] on div "Dețineți mașină de spălat vase?" at bounding box center [979, 344] width 180 height 19
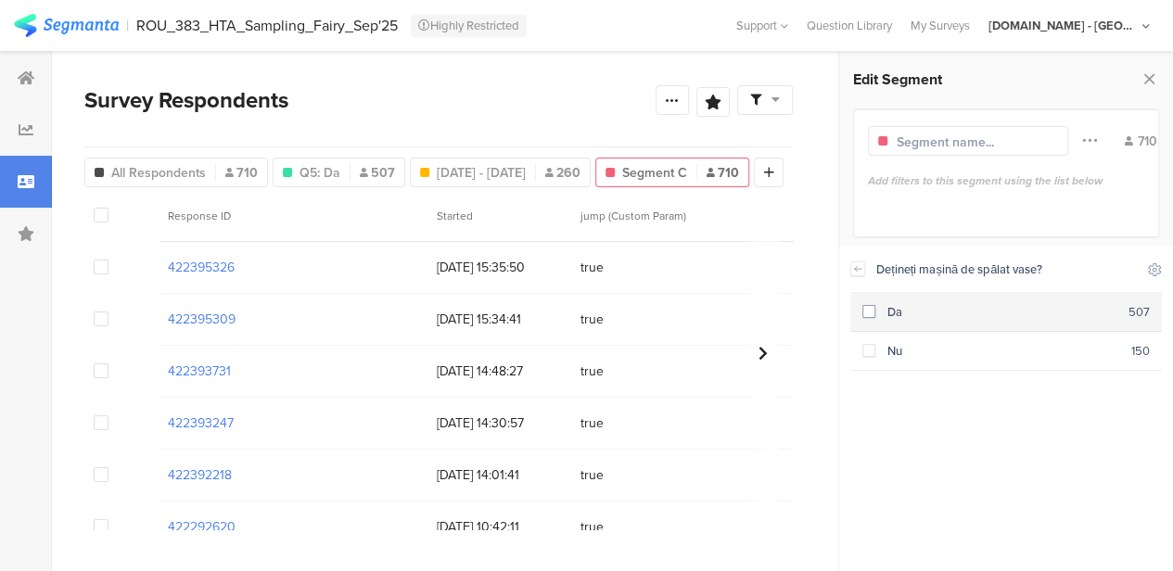
click at [870, 312] on span at bounding box center [868, 311] width 13 height 13
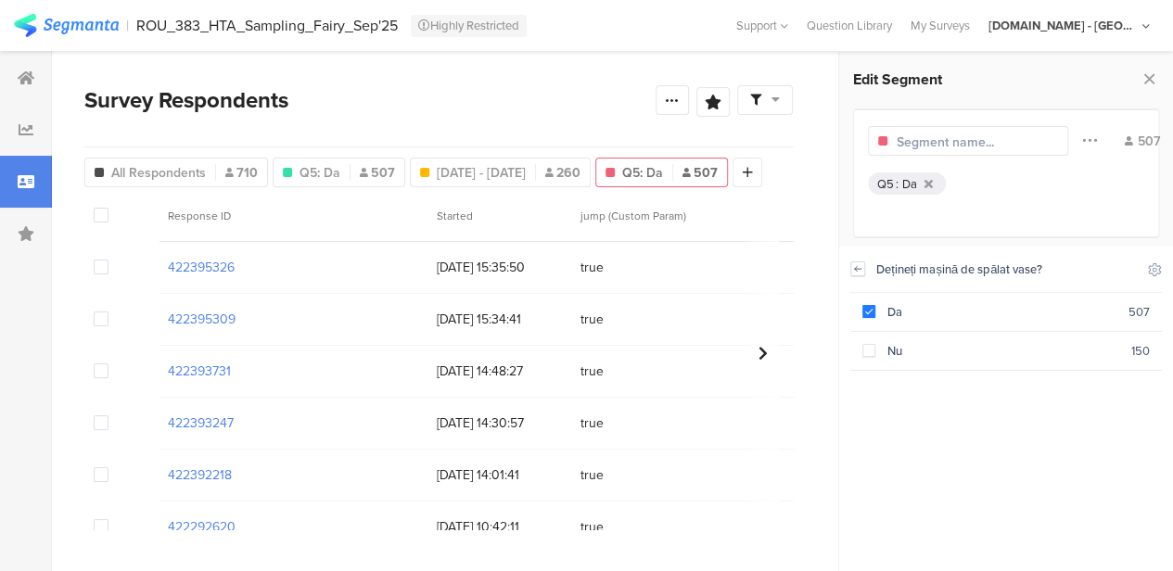
click at [858, 267] on icon at bounding box center [857, 268] width 13 height 15
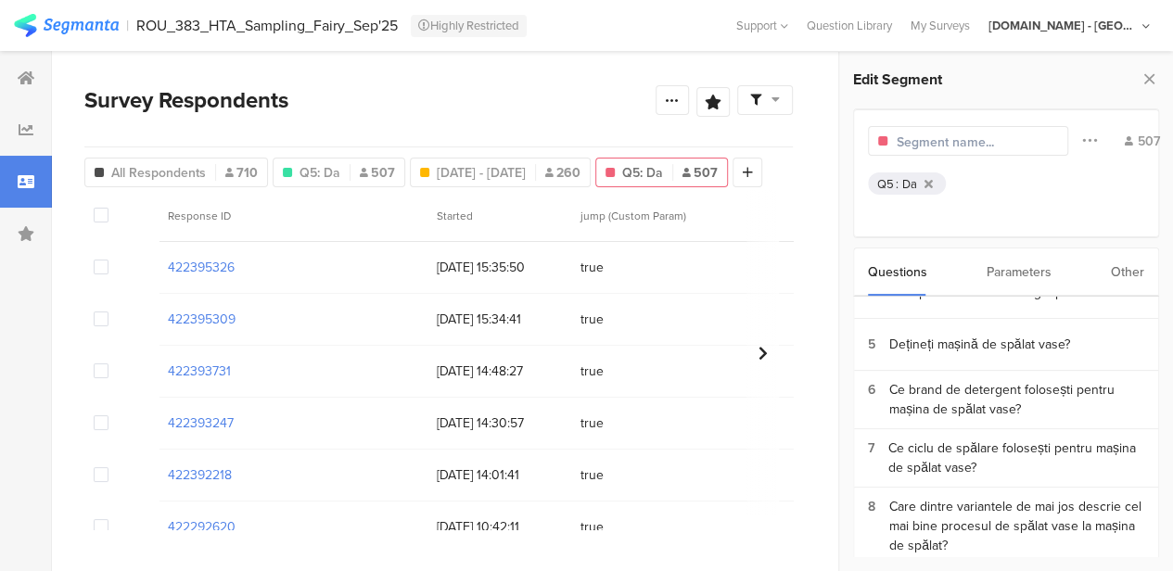
click at [1127, 268] on div "Other" at bounding box center [1127, 271] width 33 height 47
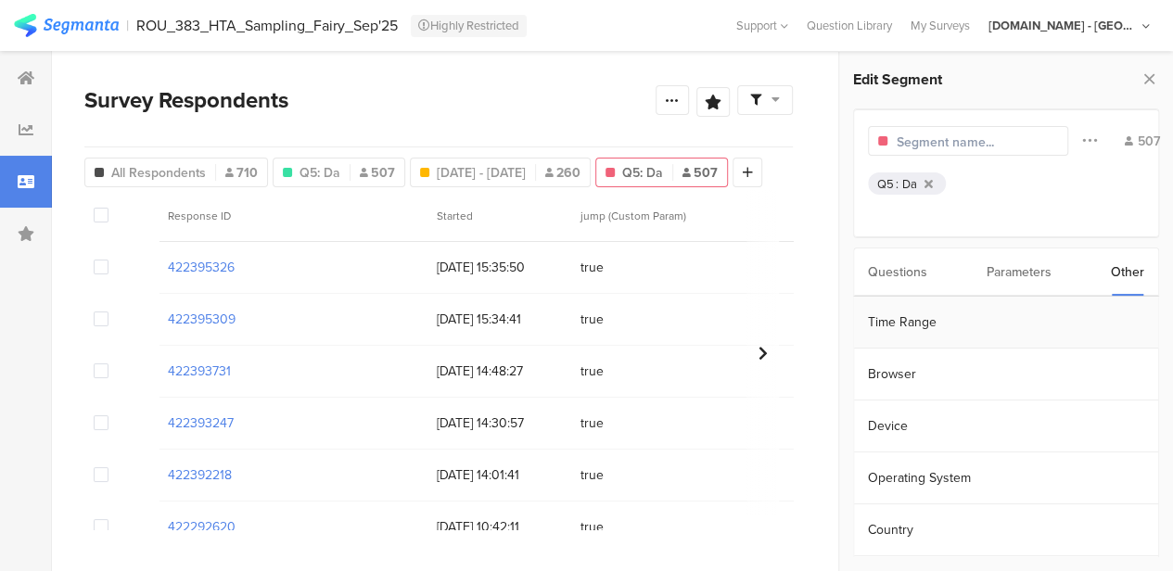
click at [933, 324] on section "Time Range" at bounding box center [1006, 323] width 304 height 52
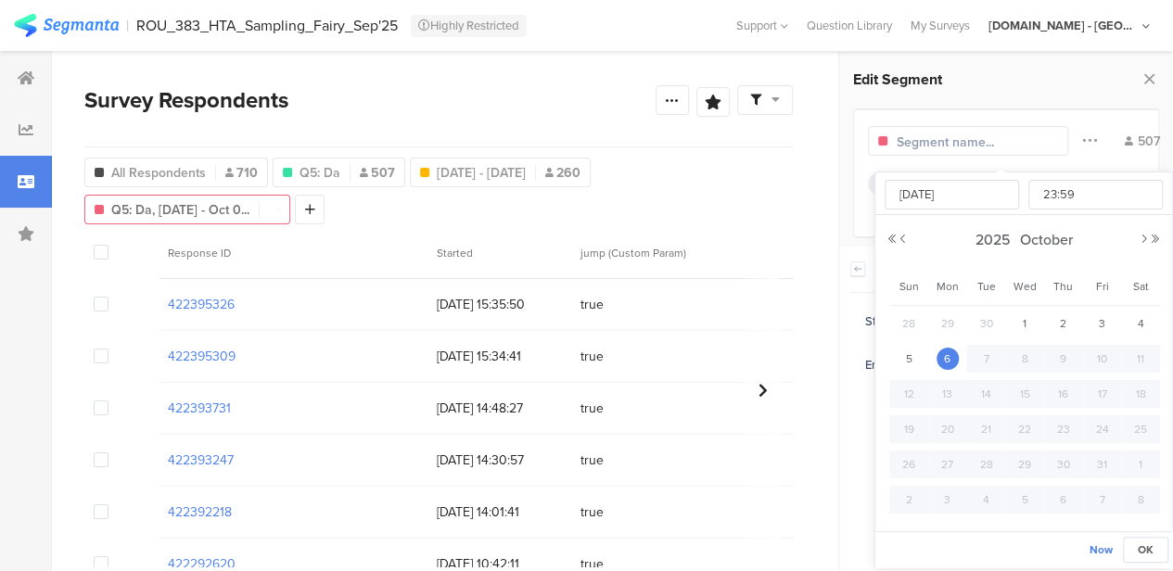
click at [1014, 365] on body "You are using an unsupported version of Internet Explorer. Unsupported browsers…" at bounding box center [586, 285] width 1173 height 571
click at [902, 236] on button "Previous Month" at bounding box center [903, 239] width 11 height 11
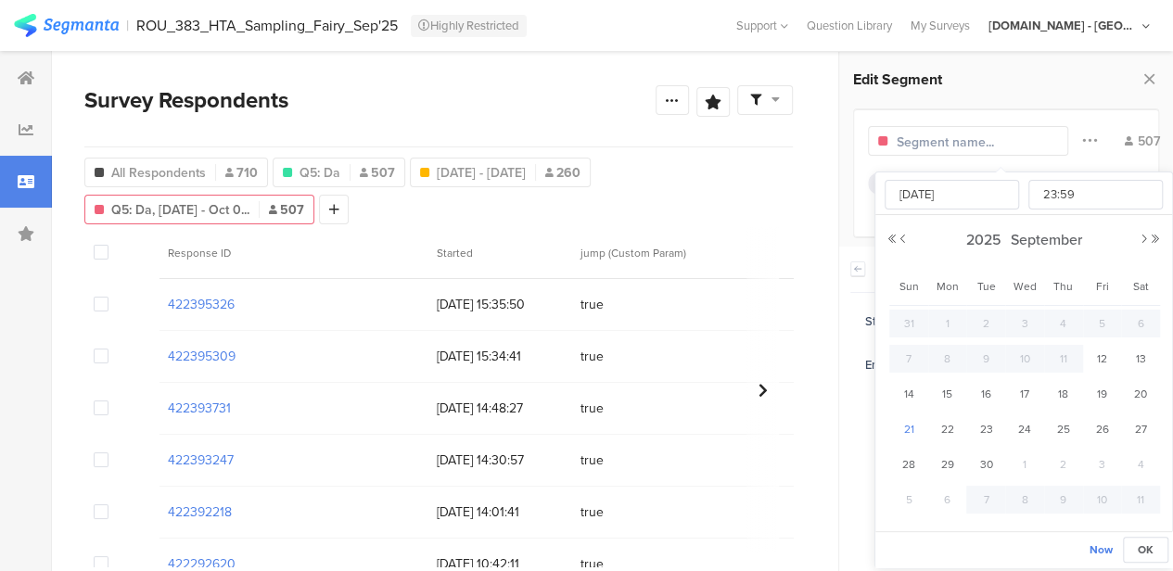
click at [912, 427] on span "21" at bounding box center [909, 429] width 22 height 22
type input "Sep 21 2025 23:59"
type input "Sep 21 2025"
click at [1137, 544] on button "OK" at bounding box center [1145, 550] width 45 height 26
click at [1021, 322] on input "Sep 12 2025 00:00" at bounding box center [1053, 321] width 185 height 26
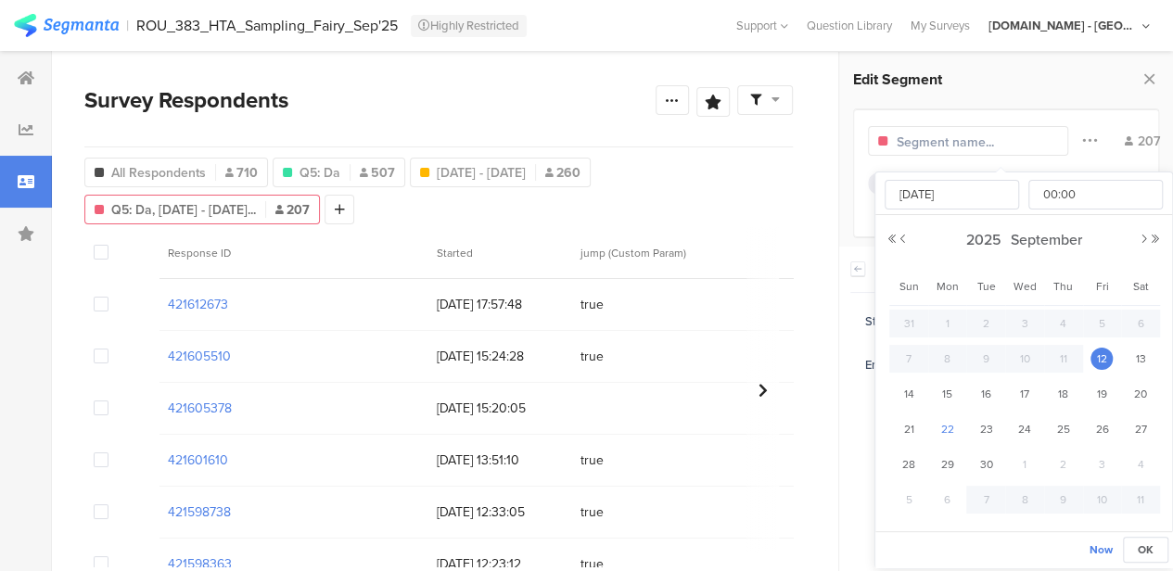
click at [944, 427] on span "22" at bounding box center [947, 429] width 22 height 22
type input "Sep 22 2025 00:00"
type input "Sep 22 2025"
click at [1158, 542] on button "OK" at bounding box center [1145, 550] width 45 height 26
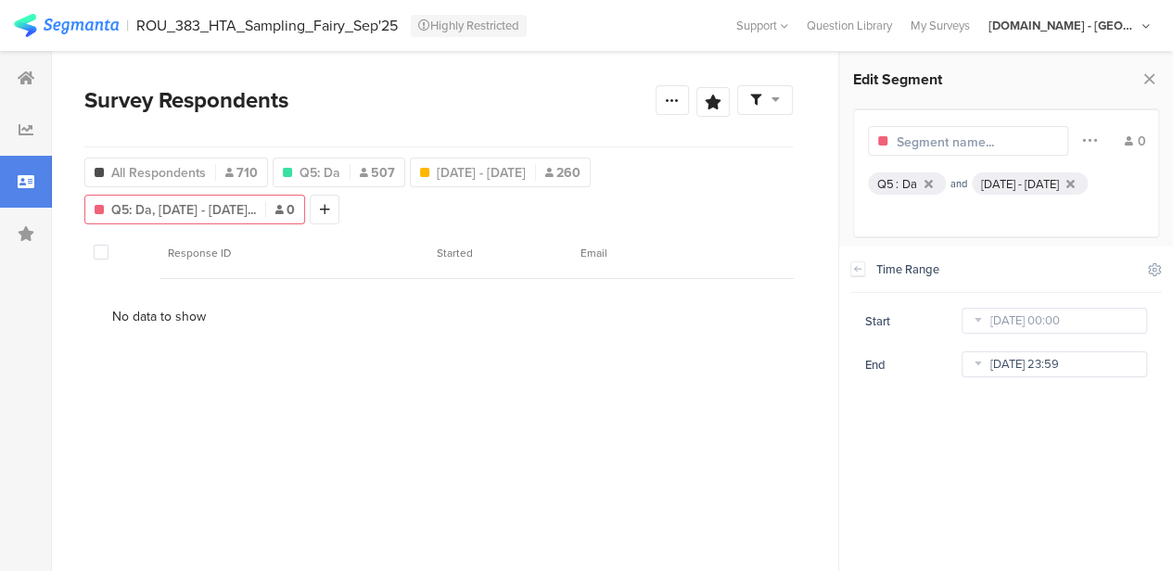
click at [1033, 364] on body "You are using an unsupported version of Internet Explorer. Unsupported browsers…" at bounding box center [586, 285] width 1173 height 571
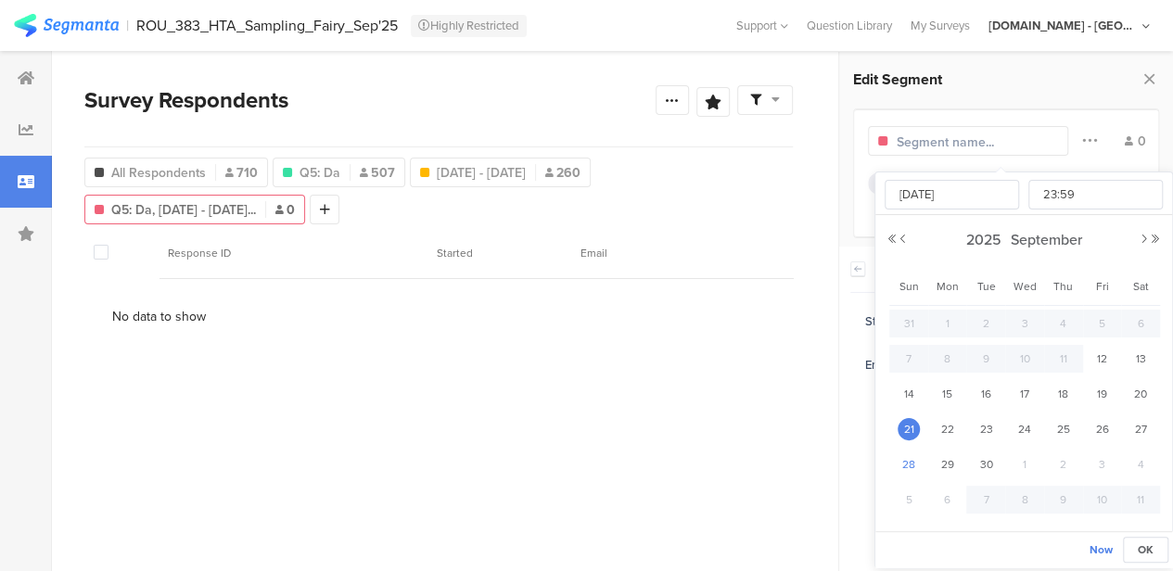
click at [909, 463] on span "28" at bounding box center [909, 464] width 22 height 22
type input "Sep 28 2025 23:59"
type input "Sep 28 2025"
click at [1148, 551] on span "OK" at bounding box center [1146, 549] width 16 height 17
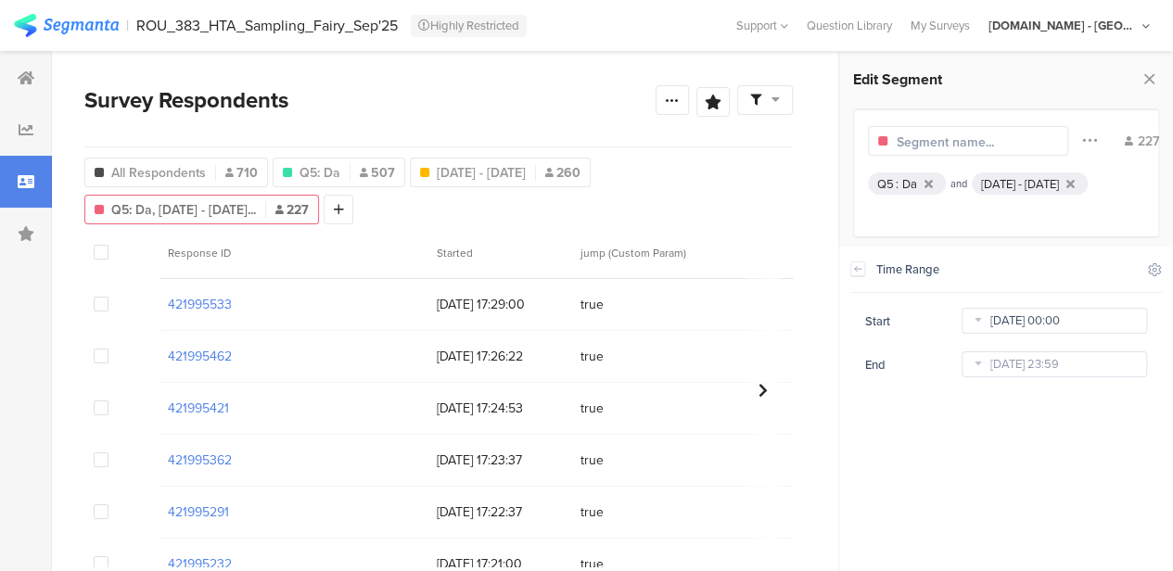
click at [1010, 319] on body "You are using an unsupported version of Internet Explorer. Unsupported browsers…" at bounding box center [586, 285] width 1173 height 571
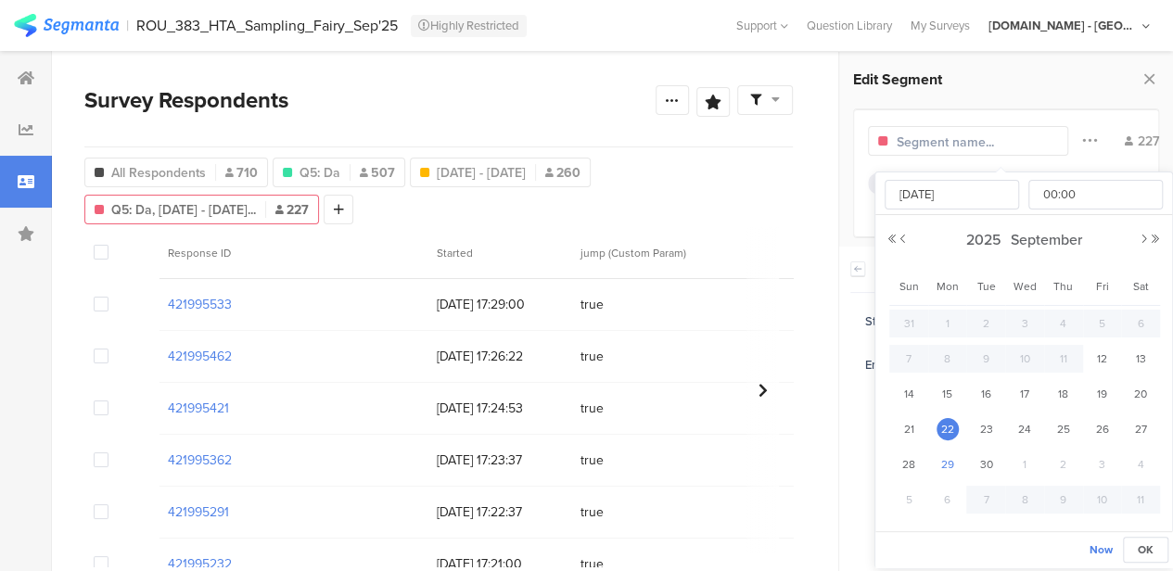
click at [947, 463] on span "29" at bounding box center [947, 464] width 22 height 22
type input "Sep 29 2025 00:00"
type input "Sep 29 2025"
click at [1140, 542] on span "OK" at bounding box center [1146, 549] width 16 height 17
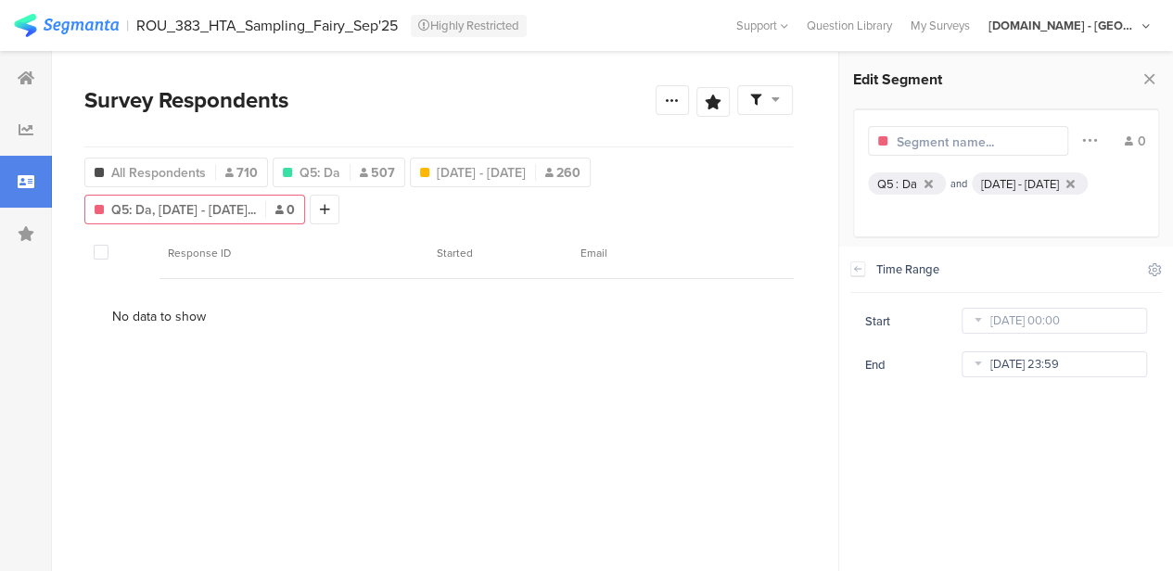
click at [1021, 364] on body "You are using an unsupported version of Internet Explorer. Unsupported browsers…" at bounding box center [586, 285] width 1173 height 571
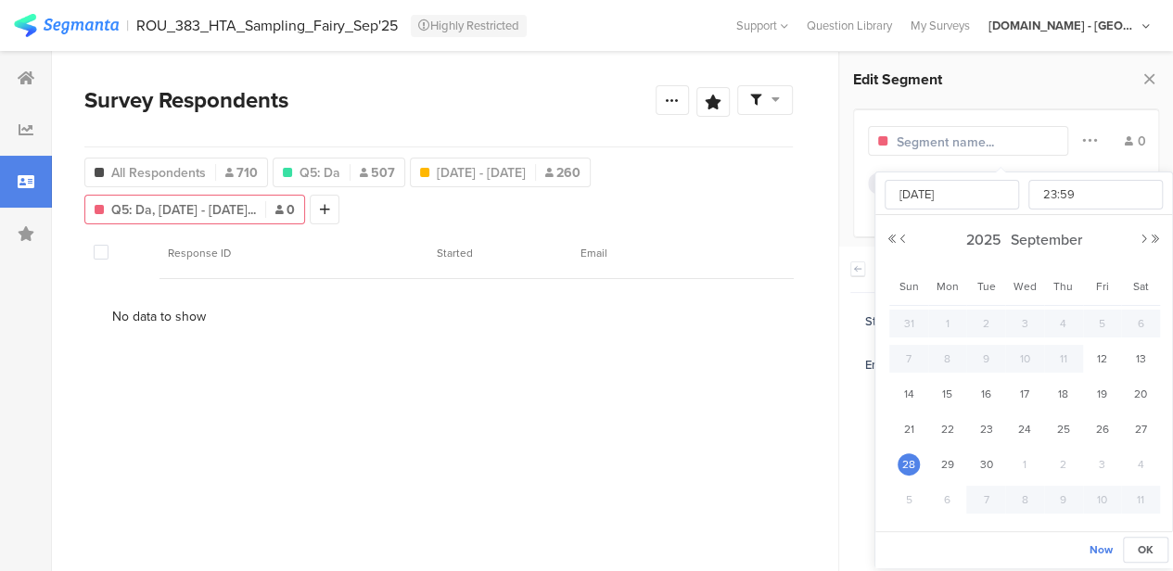
click at [909, 493] on span "5" at bounding box center [909, 500] width 22 height 22
type input "Oct 05 2025 23:59"
type input "Oct 05 2025"
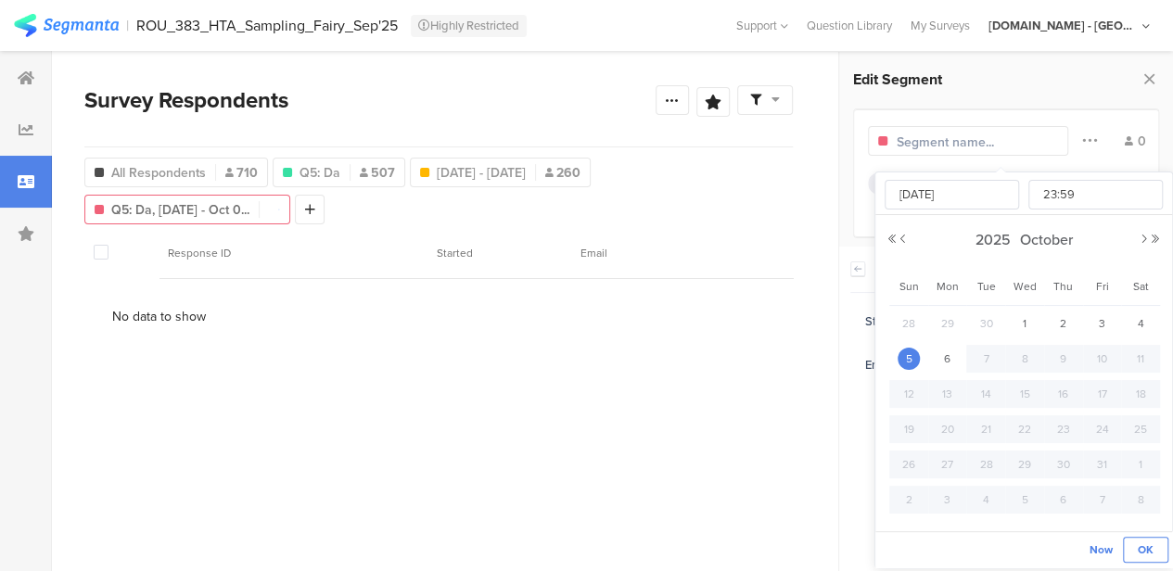
click at [1139, 551] on span "OK" at bounding box center [1146, 549] width 16 height 17
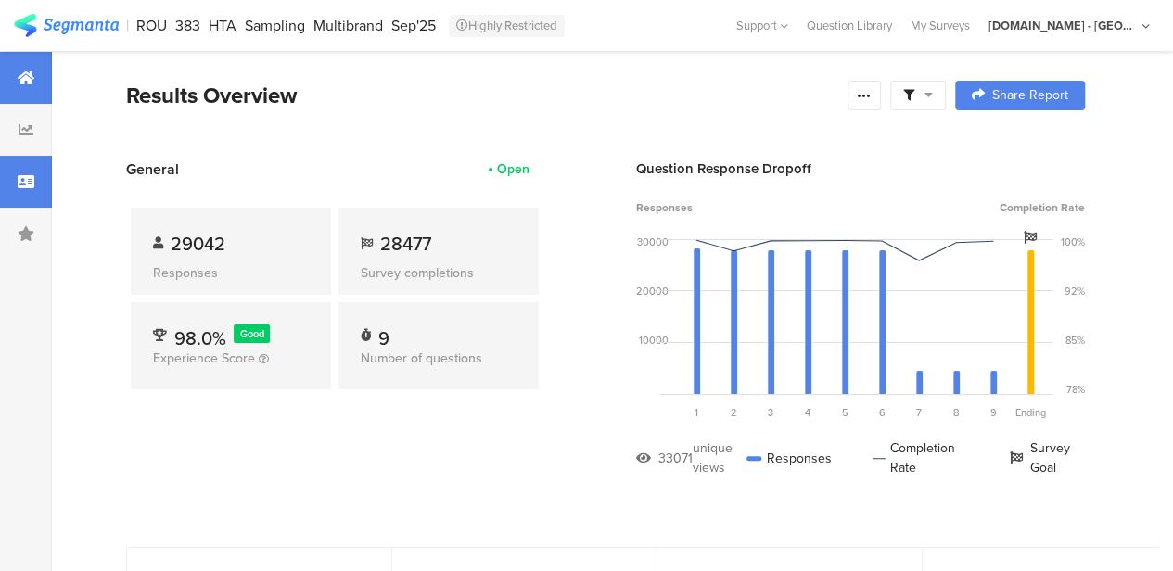
click at [27, 191] on div at bounding box center [26, 182] width 52 height 52
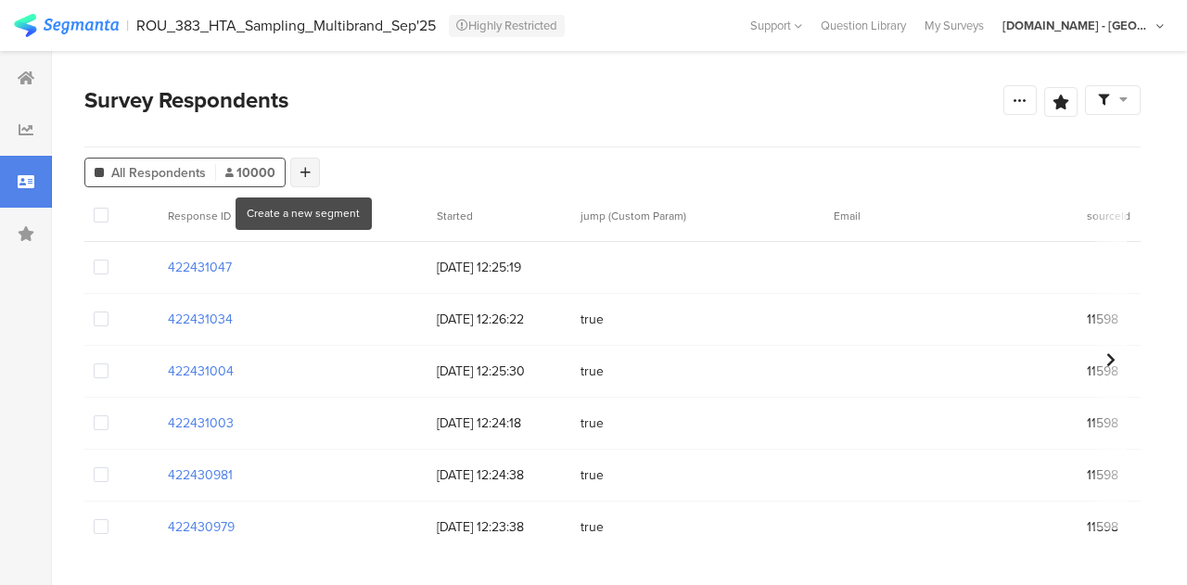
click at [301, 173] on icon at bounding box center [305, 172] width 10 height 13
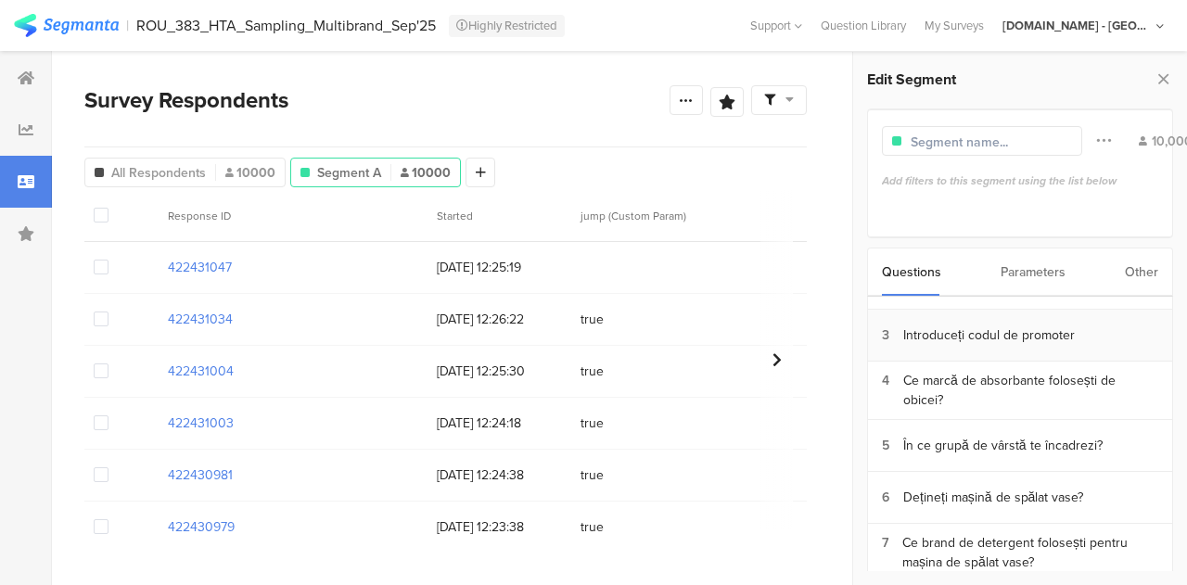
scroll to position [134, 0]
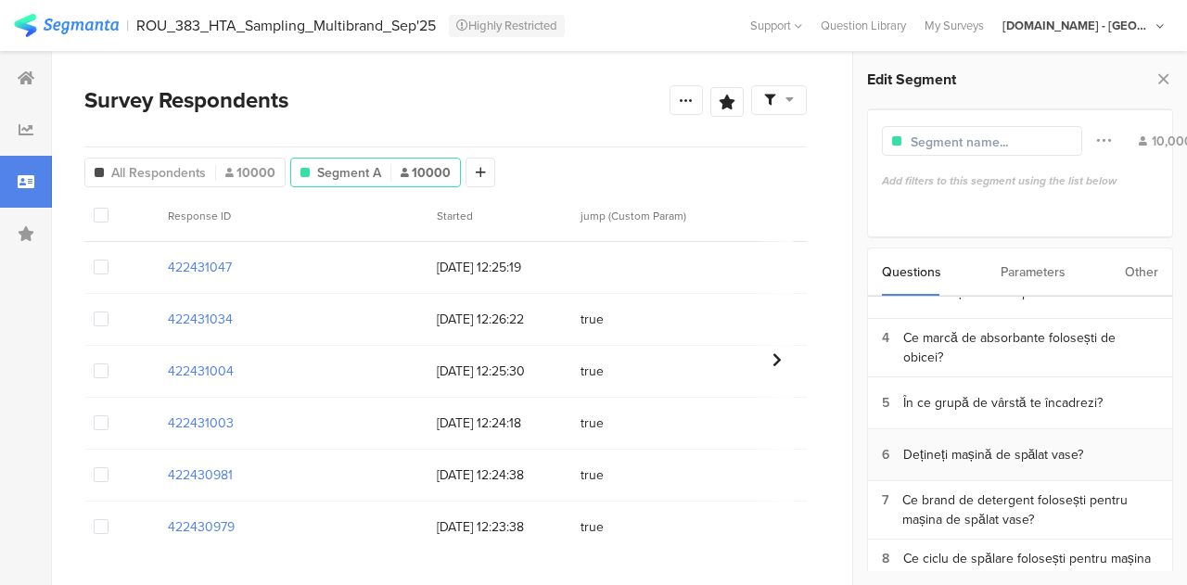
click at [1046, 447] on div "Dețineți mașină de spălat vase?" at bounding box center [993, 454] width 180 height 19
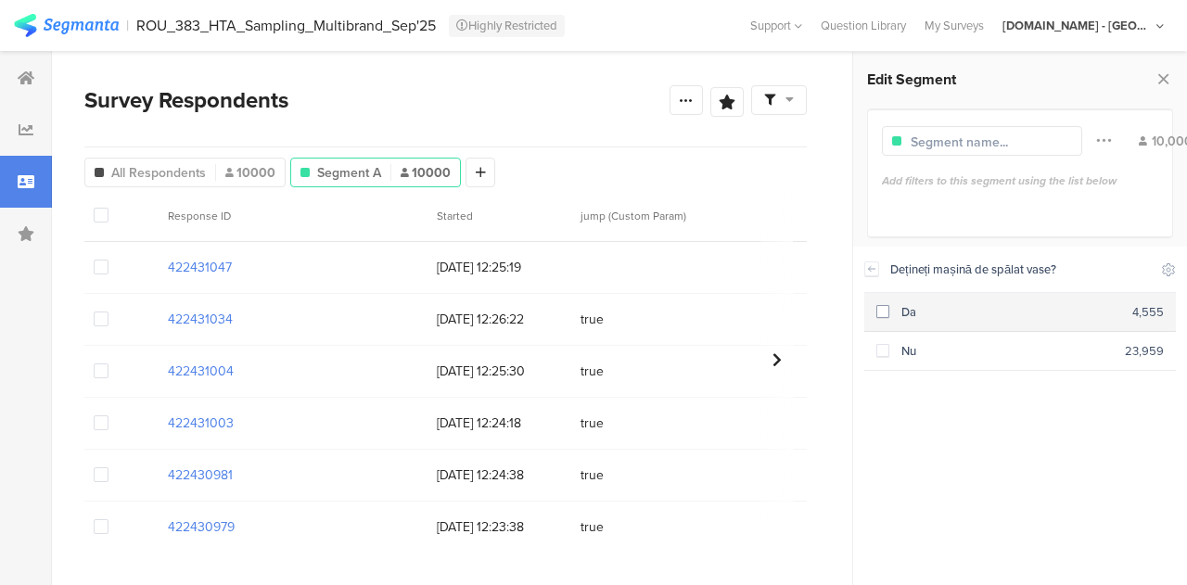
click at [881, 310] on span at bounding box center [882, 311] width 13 height 13
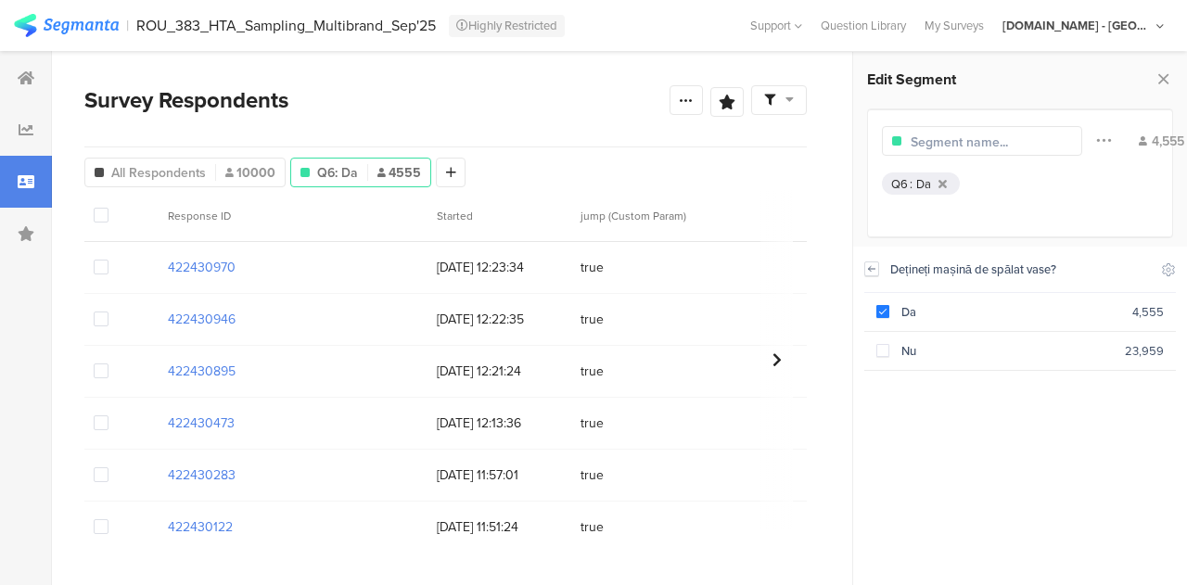
click at [872, 269] on icon at bounding box center [872, 268] width 6 height 5
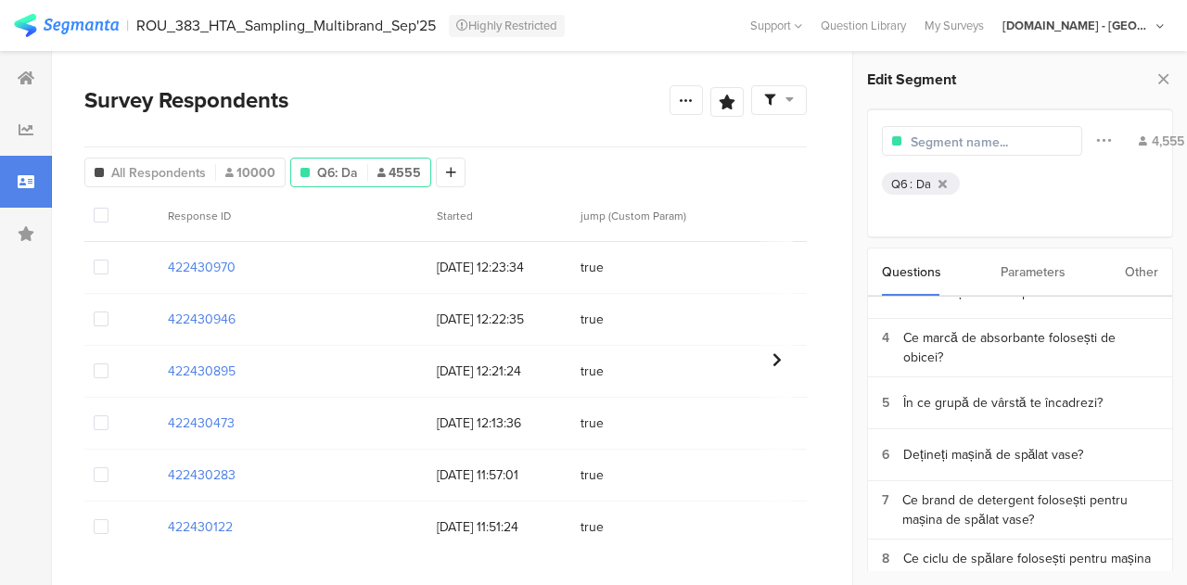
click at [1128, 272] on div "Other" at bounding box center [1141, 271] width 33 height 47
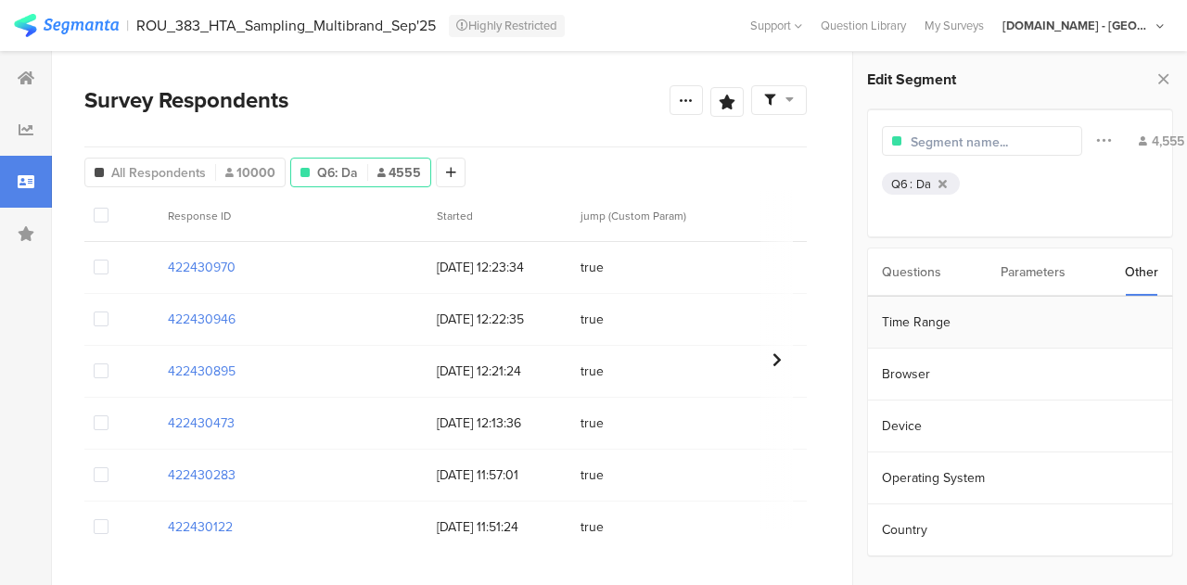
click at [946, 324] on section "Time Range" at bounding box center [1020, 323] width 304 height 52
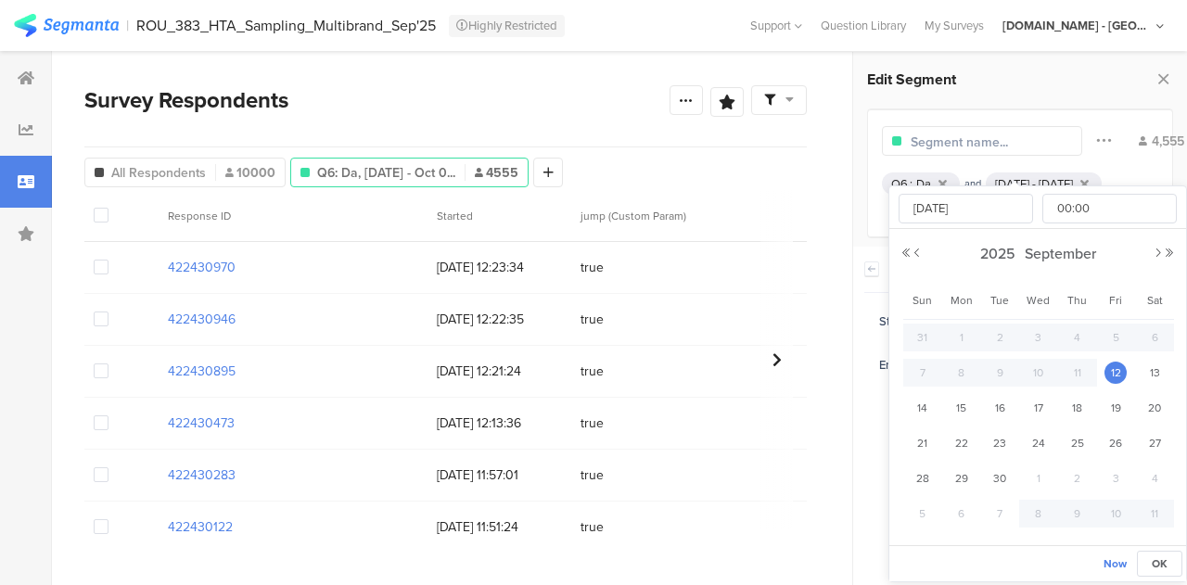
click at [1031, 315] on body "You are using an unsupported version of Internet Explorer. Unsupported browsers…" at bounding box center [593, 292] width 1187 height 585
click at [962, 440] on span "22" at bounding box center [961, 443] width 22 height 22
type input "Sep 22 2025 00:00"
type input "Sep 22 2025"
click at [1156, 559] on span "OK" at bounding box center [1160, 563] width 16 height 17
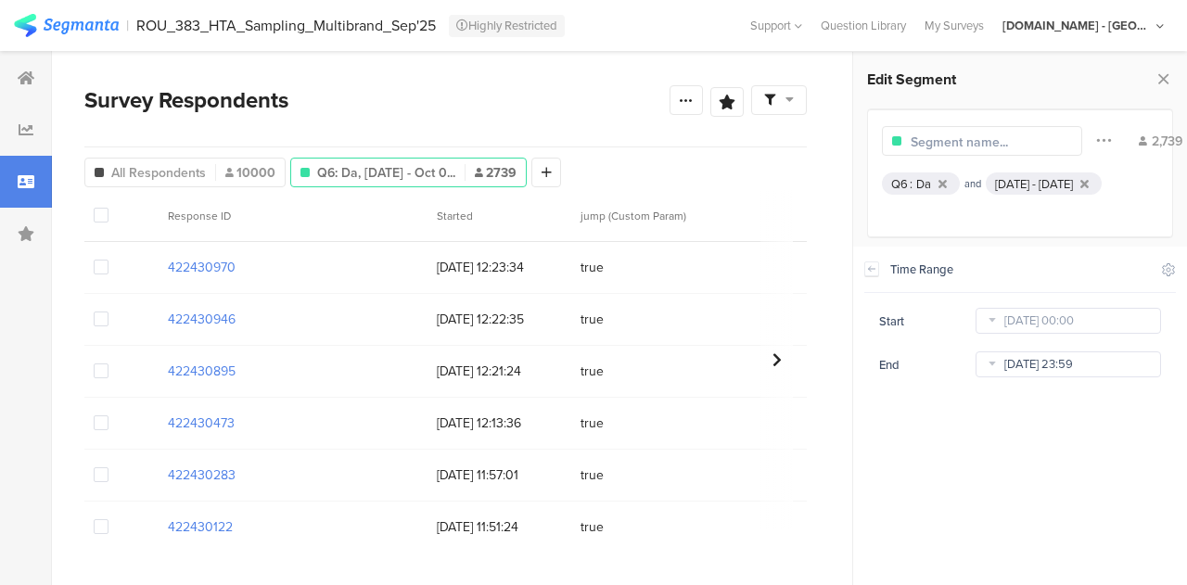
click at [1022, 366] on body "You are using an unsupported version of Internet Explorer. Unsupported browsers…" at bounding box center [593, 292] width 1187 height 585
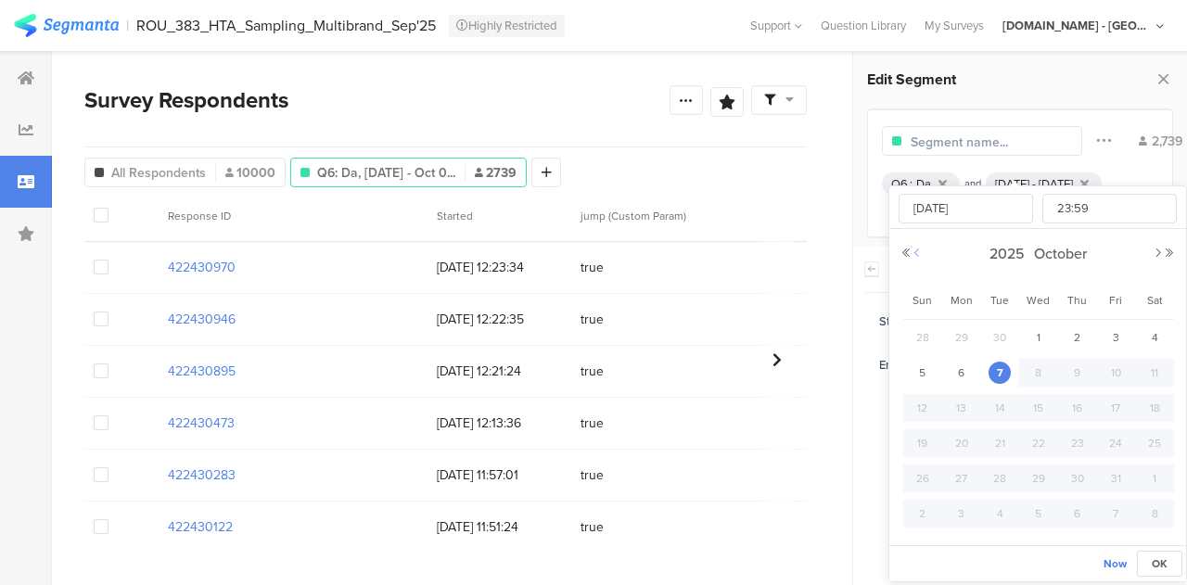
click at [918, 251] on button "Previous Month" at bounding box center [916, 253] width 11 height 11
click at [925, 476] on span "28" at bounding box center [922, 478] width 22 height 22
type input "Sep 28 2025 23:59"
type input "Sep 28 2025"
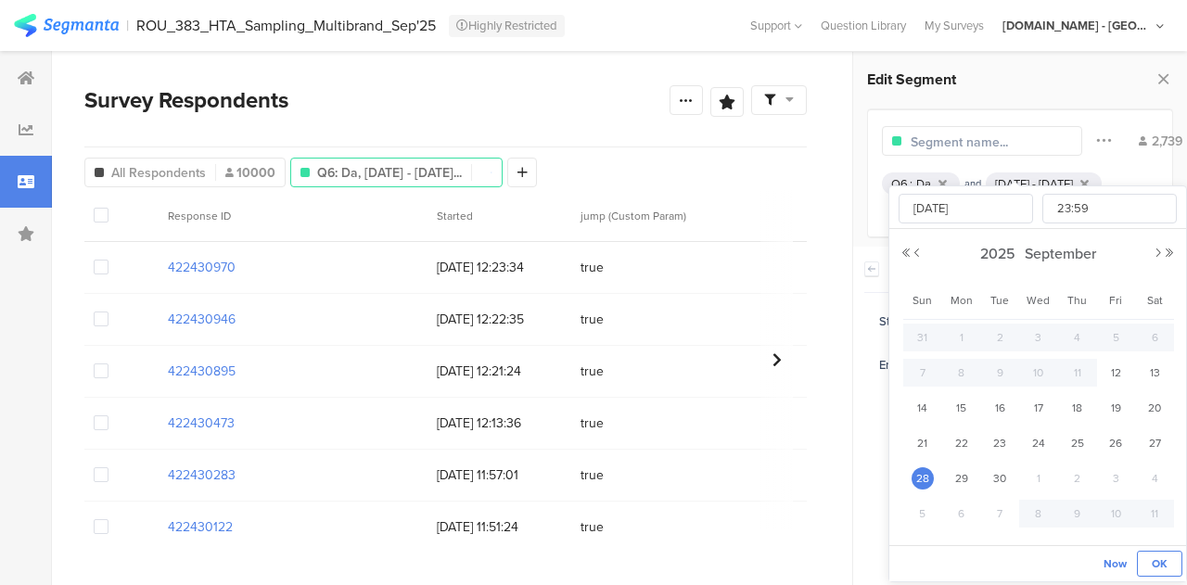
click at [1148, 567] on button "OK" at bounding box center [1159, 564] width 45 height 26
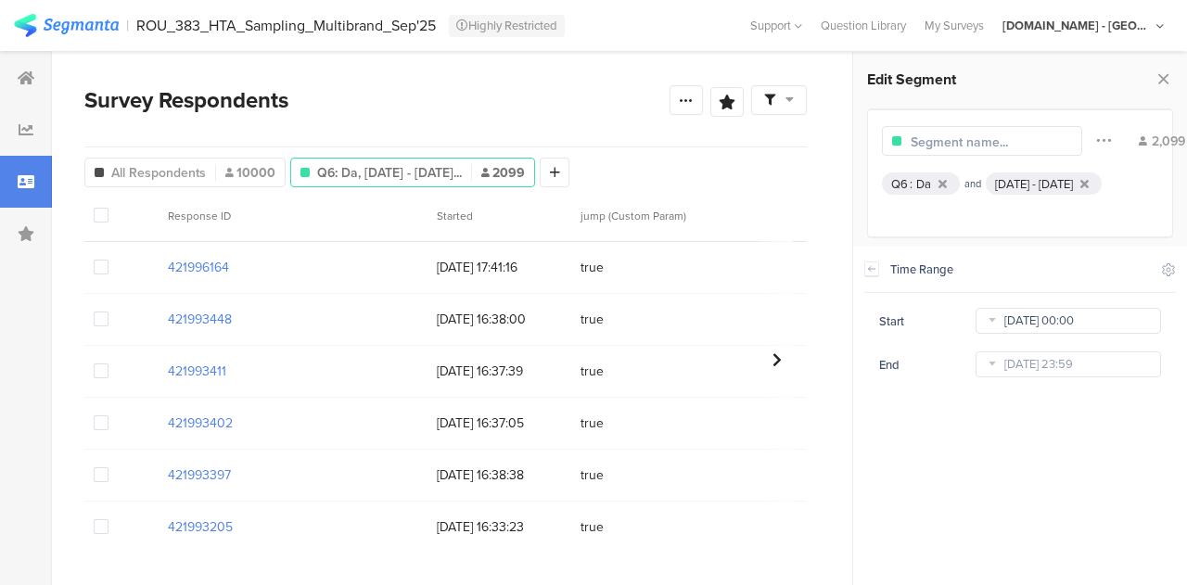
click at [1014, 322] on body "You are using an unsupported version of Internet Explorer. Unsupported browsers…" at bounding box center [593, 292] width 1187 height 585
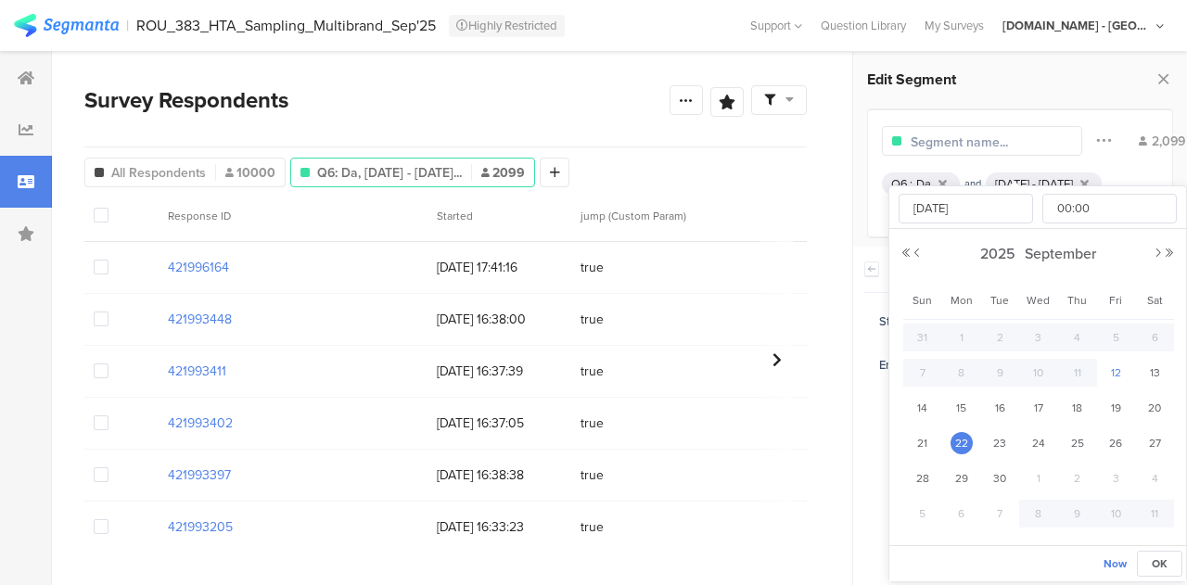
click at [1116, 370] on span "12" at bounding box center [1115, 373] width 22 height 22
type input "Sep 12 2025 00:00"
type input "Sep 12 2025"
click at [1161, 557] on span "OK" at bounding box center [1160, 563] width 16 height 17
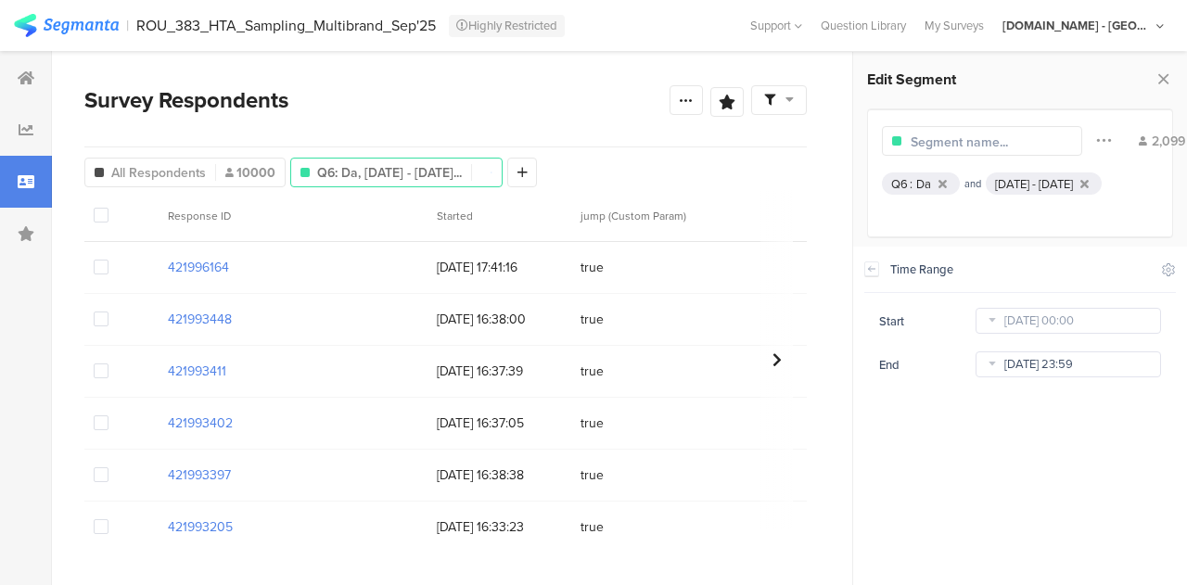
click at [1061, 359] on body "You are using an unsupported version of Internet Explorer. Unsupported browsers…" at bounding box center [593, 292] width 1187 height 585
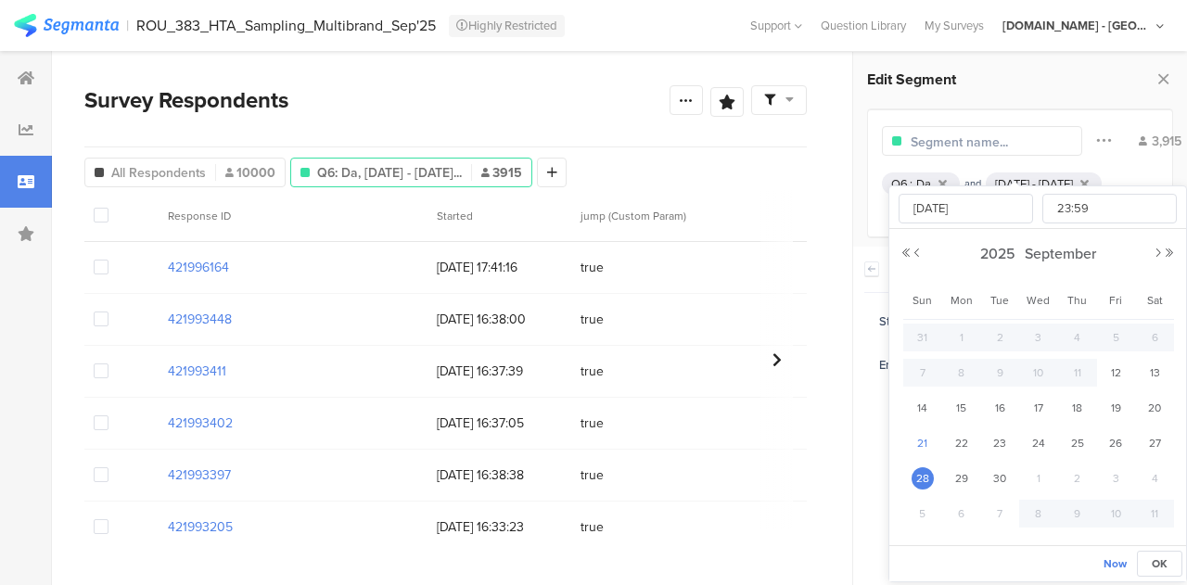
click at [919, 437] on span "21" at bounding box center [922, 443] width 22 height 22
type input "Sep 21 2025 23:59"
type input "Sep 21 2025"
click at [1170, 561] on button "OK" at bounding box center [1159, 564] width 45 height 26
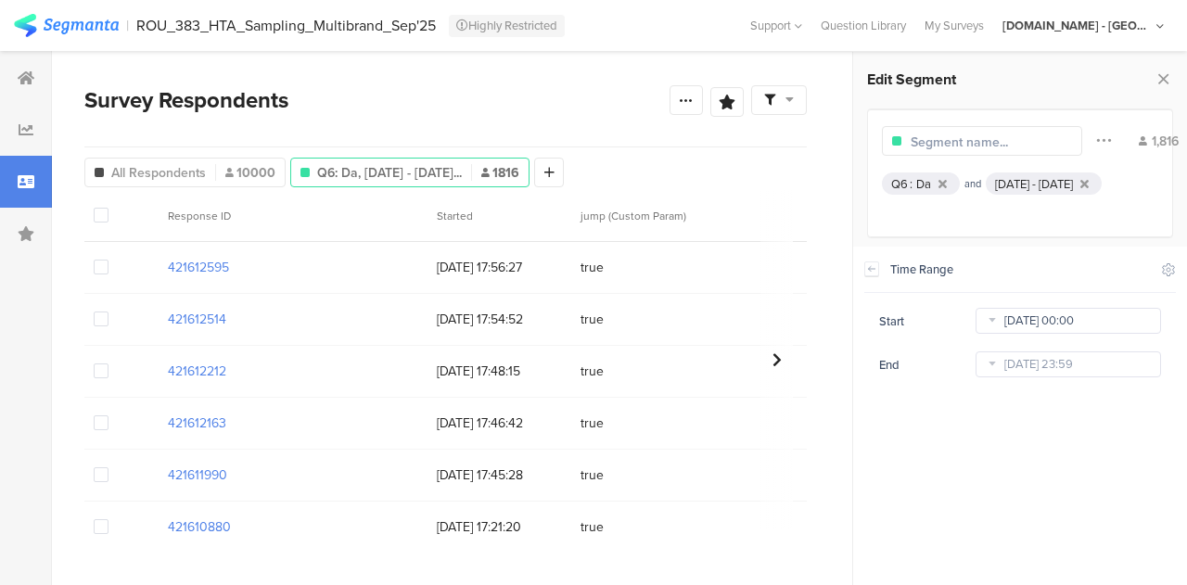
click at [1048, 322] on body "You are using an unsupported version of Internet Explorer. Unsupported browsers…" at bounding box center [593, 292] width 1187 height 585
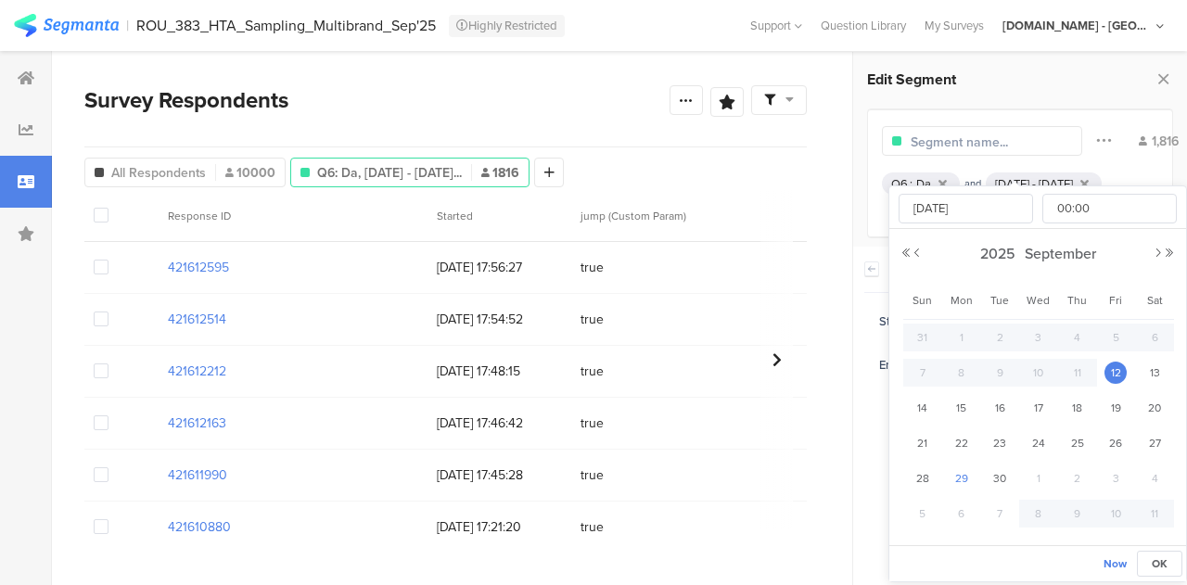
click at [961, 477] on span "29" at bounding box center [961, 478] width 22 height 22
type input "Sep 29 2025 00:00"
type input "Sep 29 2025"
click at [1176, 561] on button "OK" at bounding box center [1159, 564] width 45 height 26
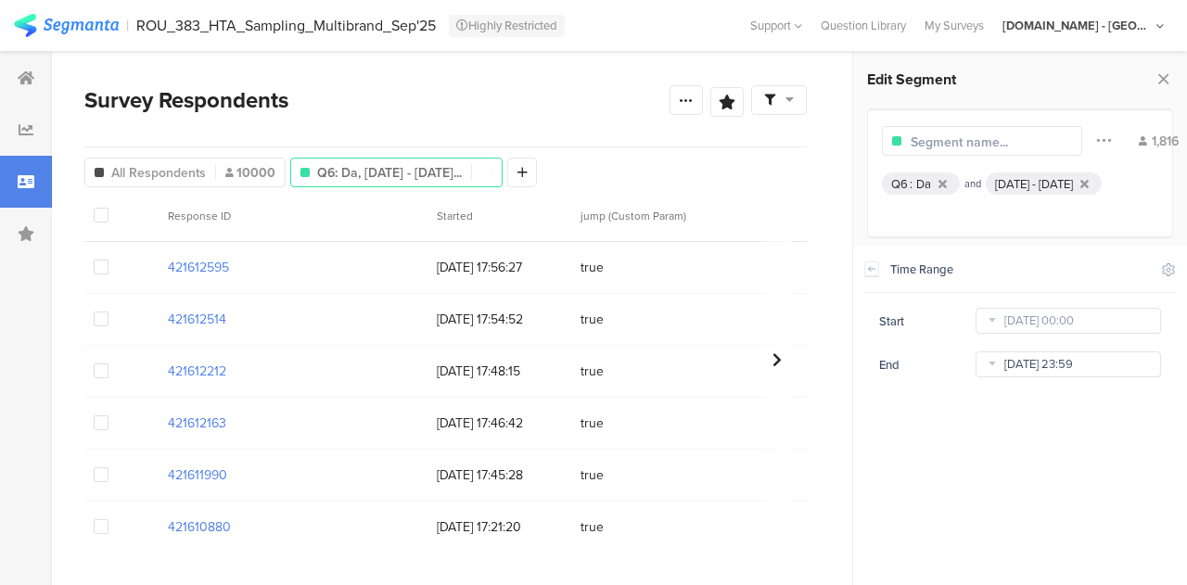
click at [1048, 365] on body "You are using an unsupported version of Internet Explorer. Unsupported browsers…" at bounding box center [593, 292] width 1187 height 585
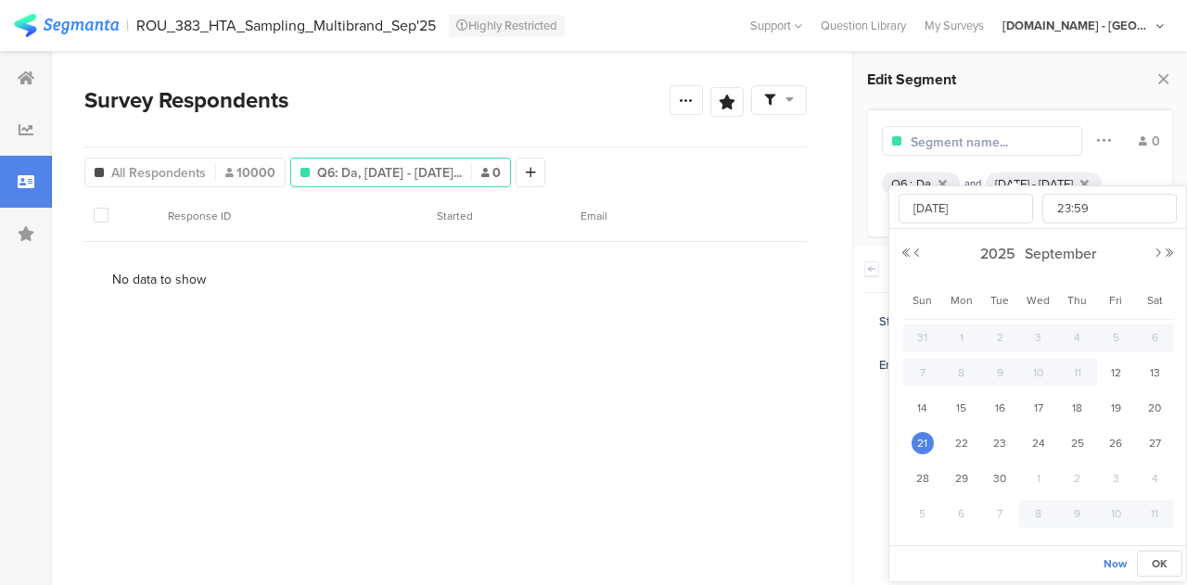
click at [922, 509] on span "5" at bounding box center [922, 514] width 22 height 22
type input "Oct 05 2025 23:59"
type input "Oct 05 2025"
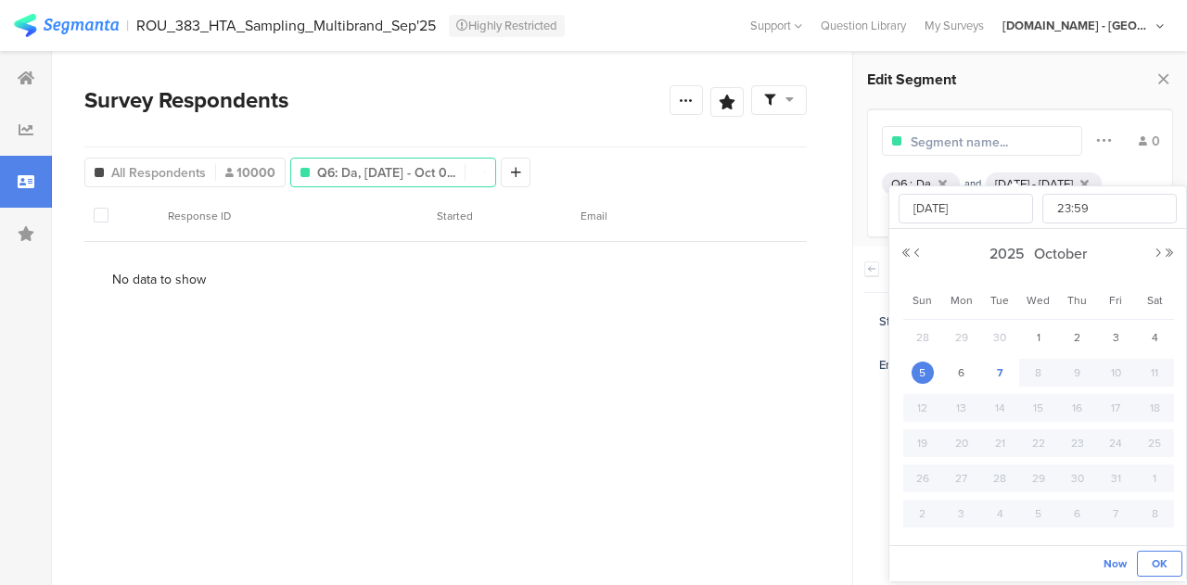
click at [1176, 559] on button "OK" at bounding box center [1159, 564] width 45 height 26
